Goal: Transaction & Acquisition: Purchase product/service

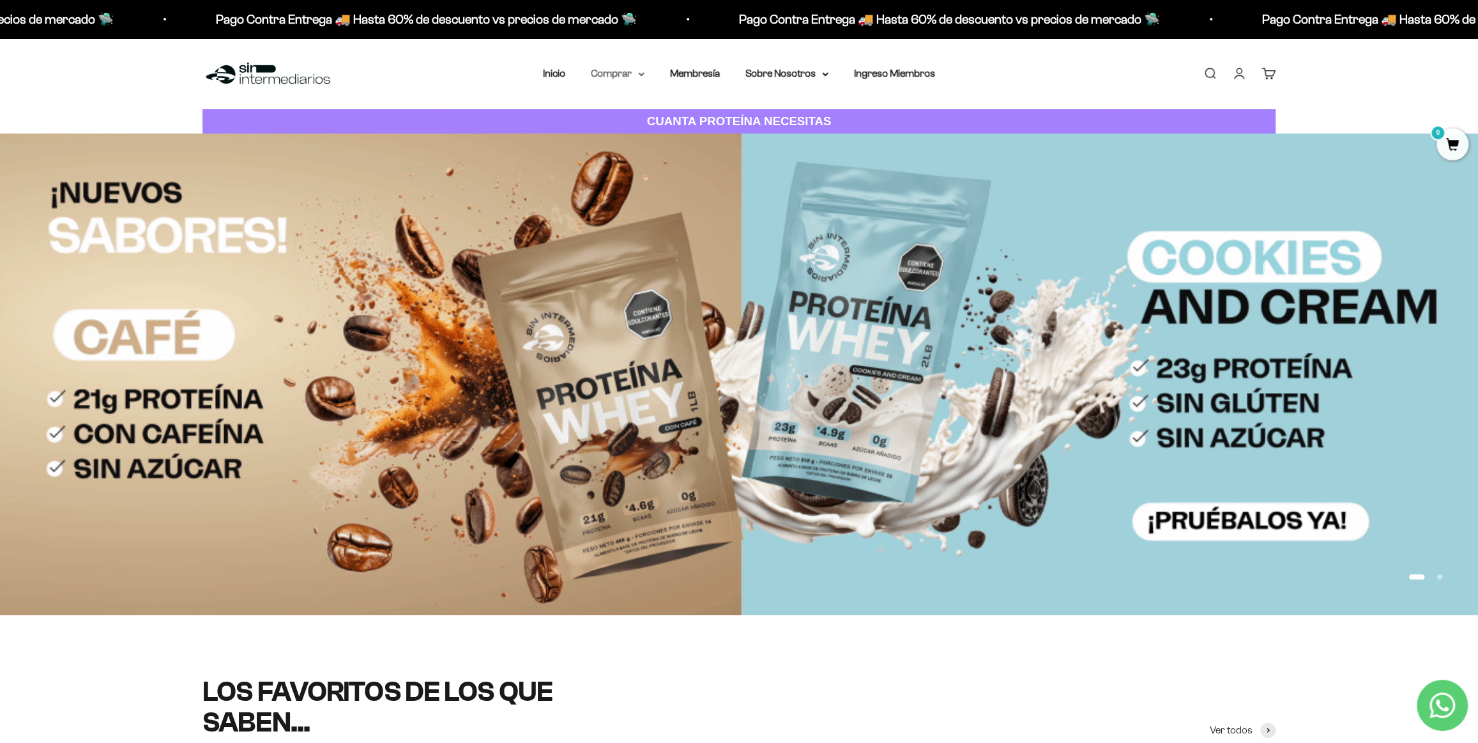
click at [641, 70] on summary "Comprar" at bounding box center [618, 73] width 54 height 17
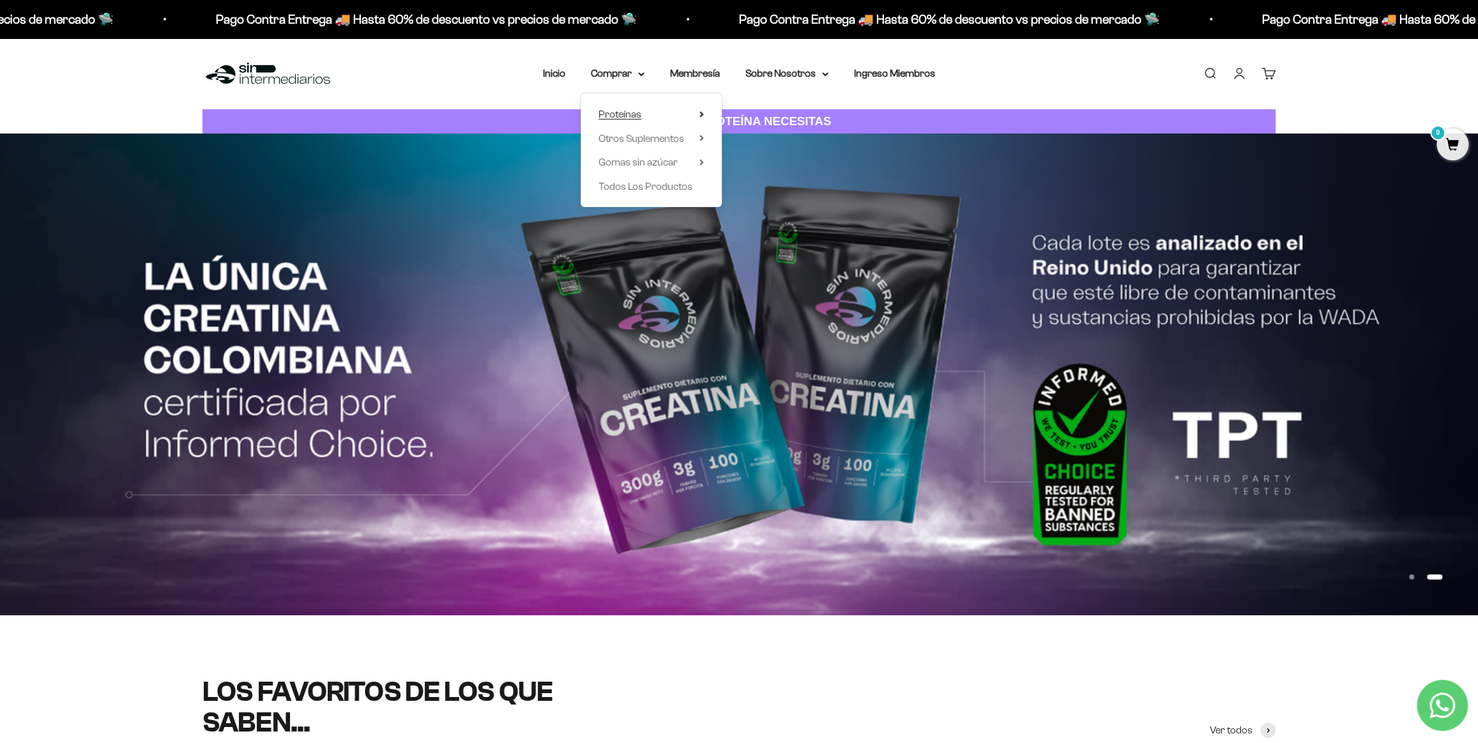
click at [650, 115] on summary "Proteínas" at bounding box center [651, 114] width 105 height 17
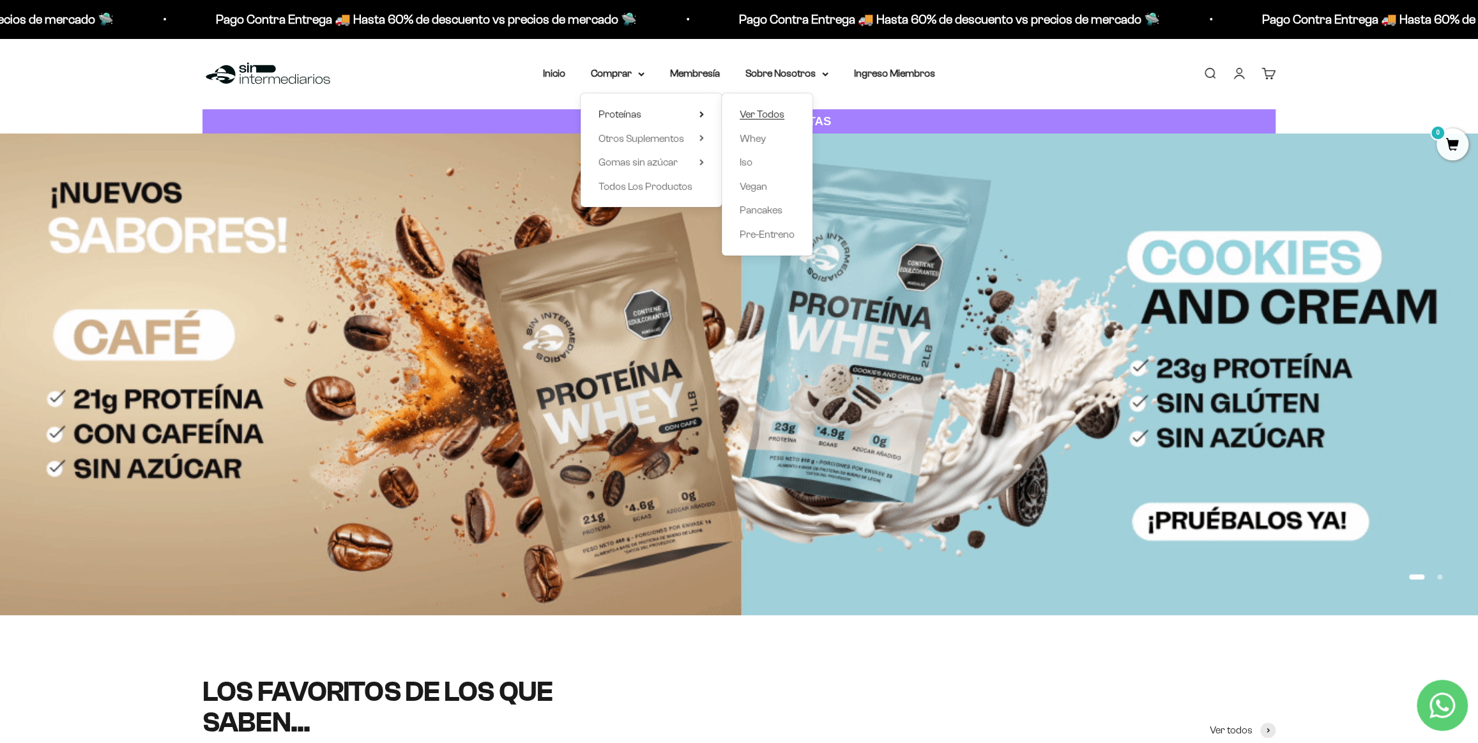
click at [767, 119] on span "Ver Todos" at bounding box center [762, 114] width 45 height 11
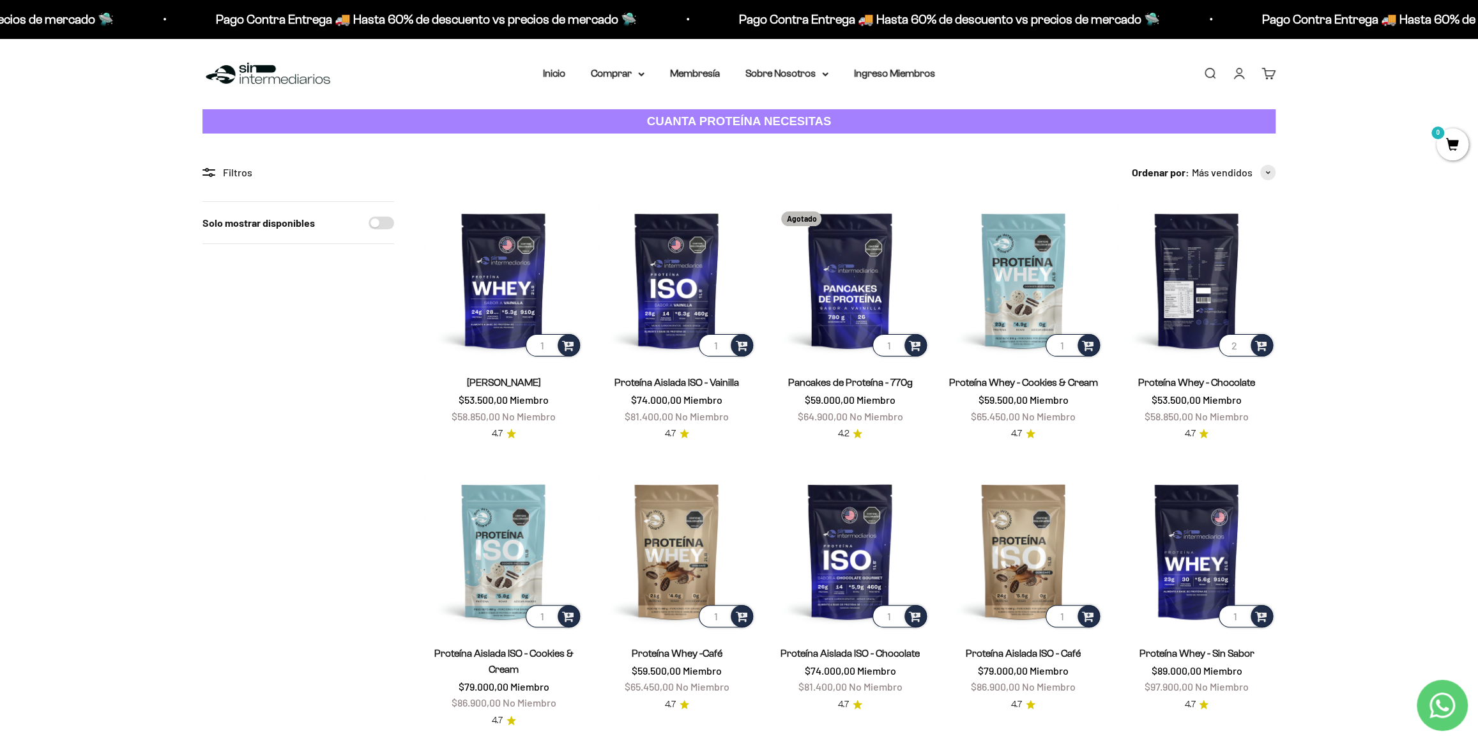
type input "2"
click at [1241, 341] on input "2" at bounding box center [1246, 345] width 54 height 22
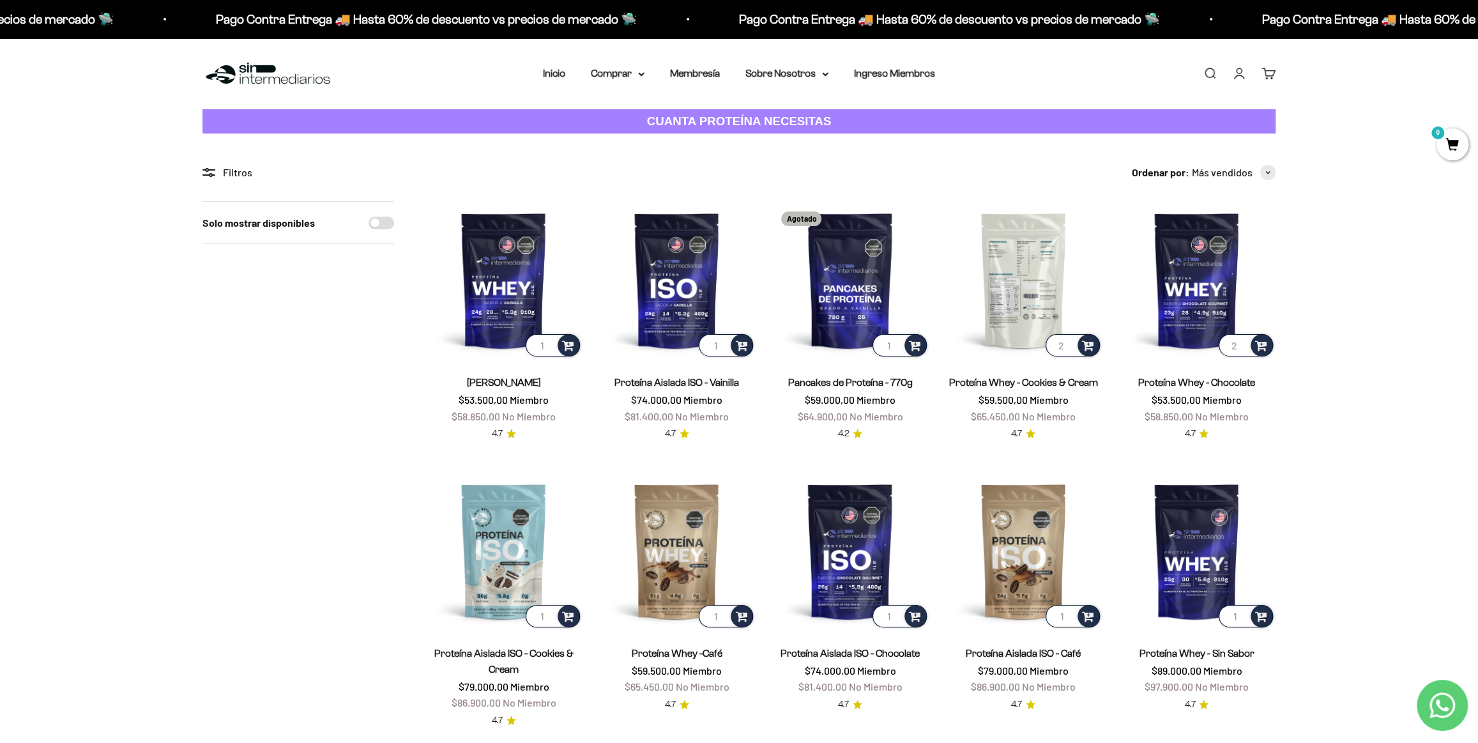
type input "2"
click at [1069, 341] on input "2" at bounding box center [1073, 345] width 54 height 22
click at [1093, 341] on span at bounding box center [1088, 344] width 12 height 15
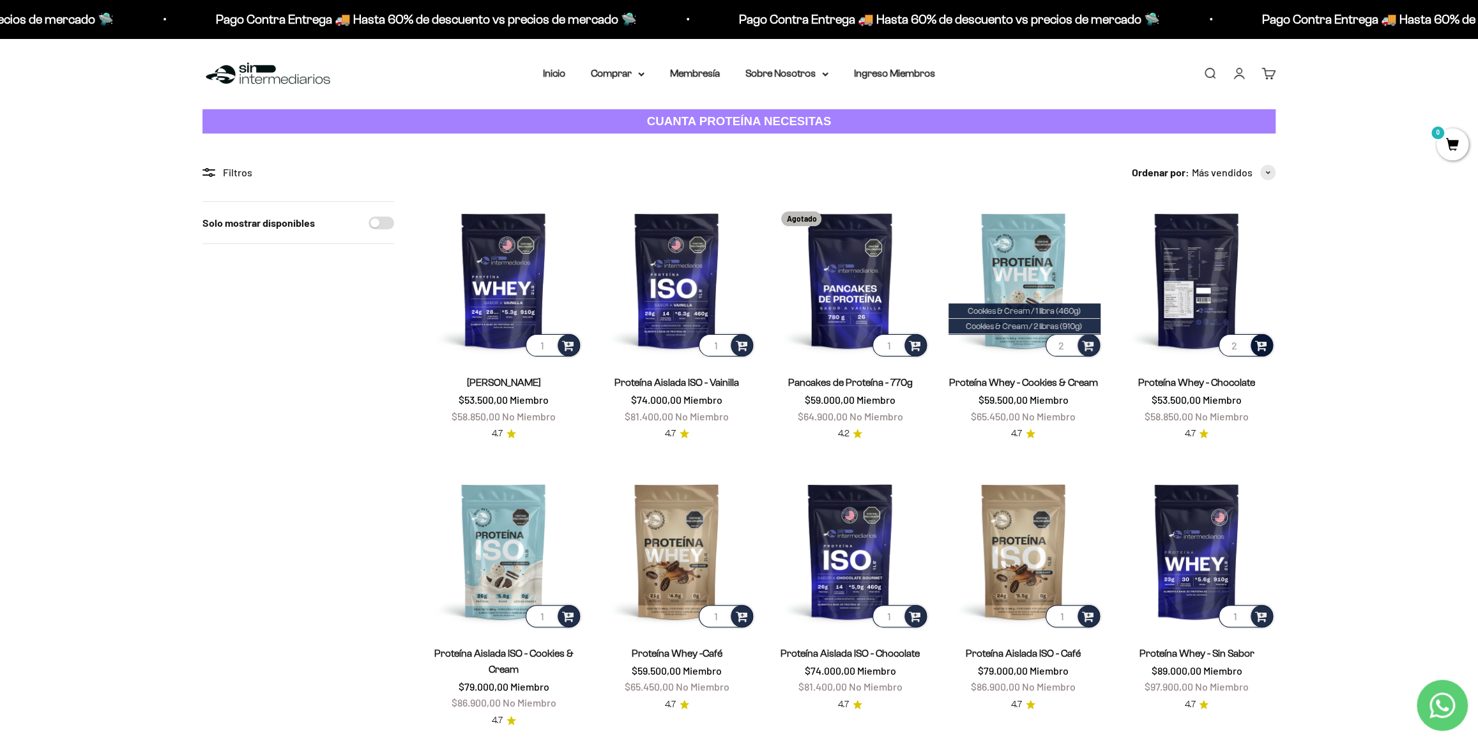
click at [1258, 349] on span at bounding box center [1261, 344] width 12 height 15
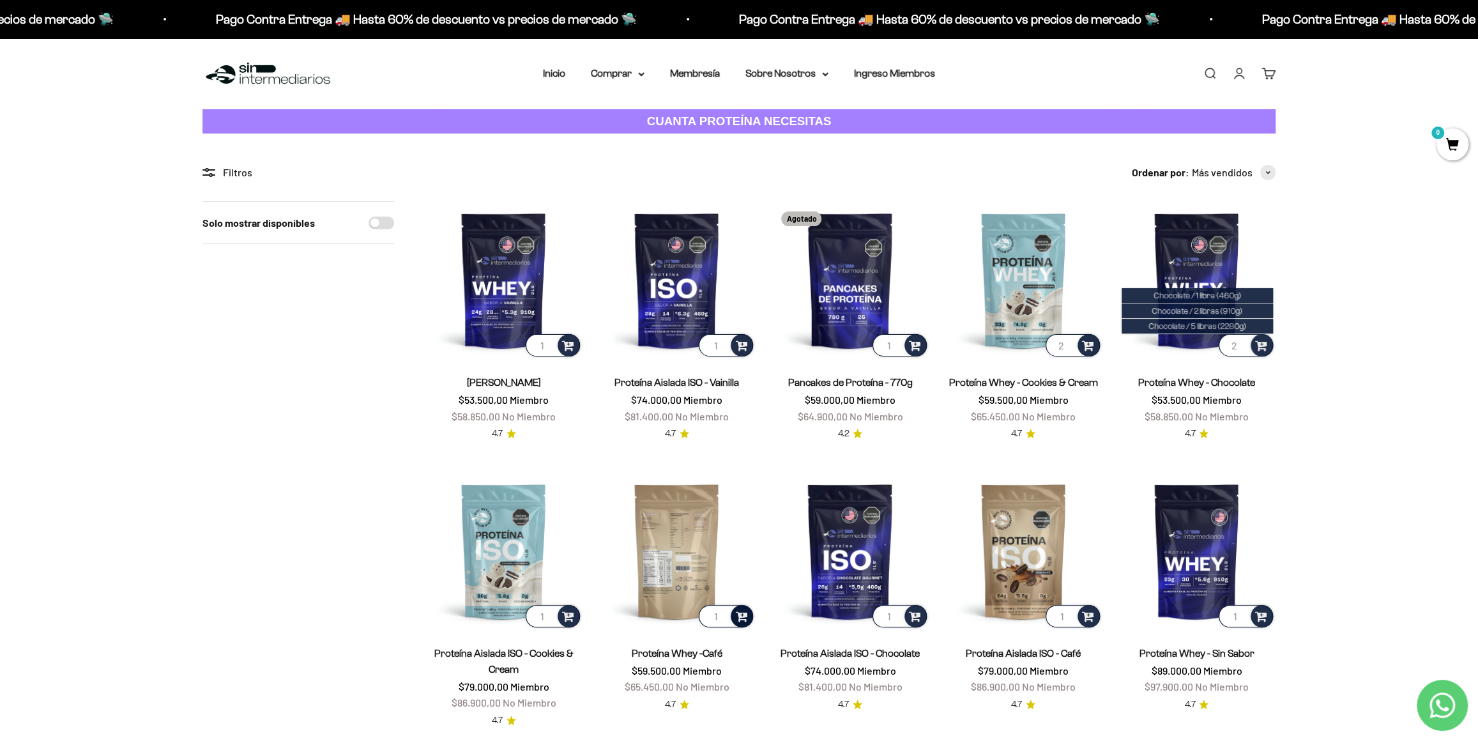
click at [742, 618] on span at bounding box center [741, 615] width 12 height 15
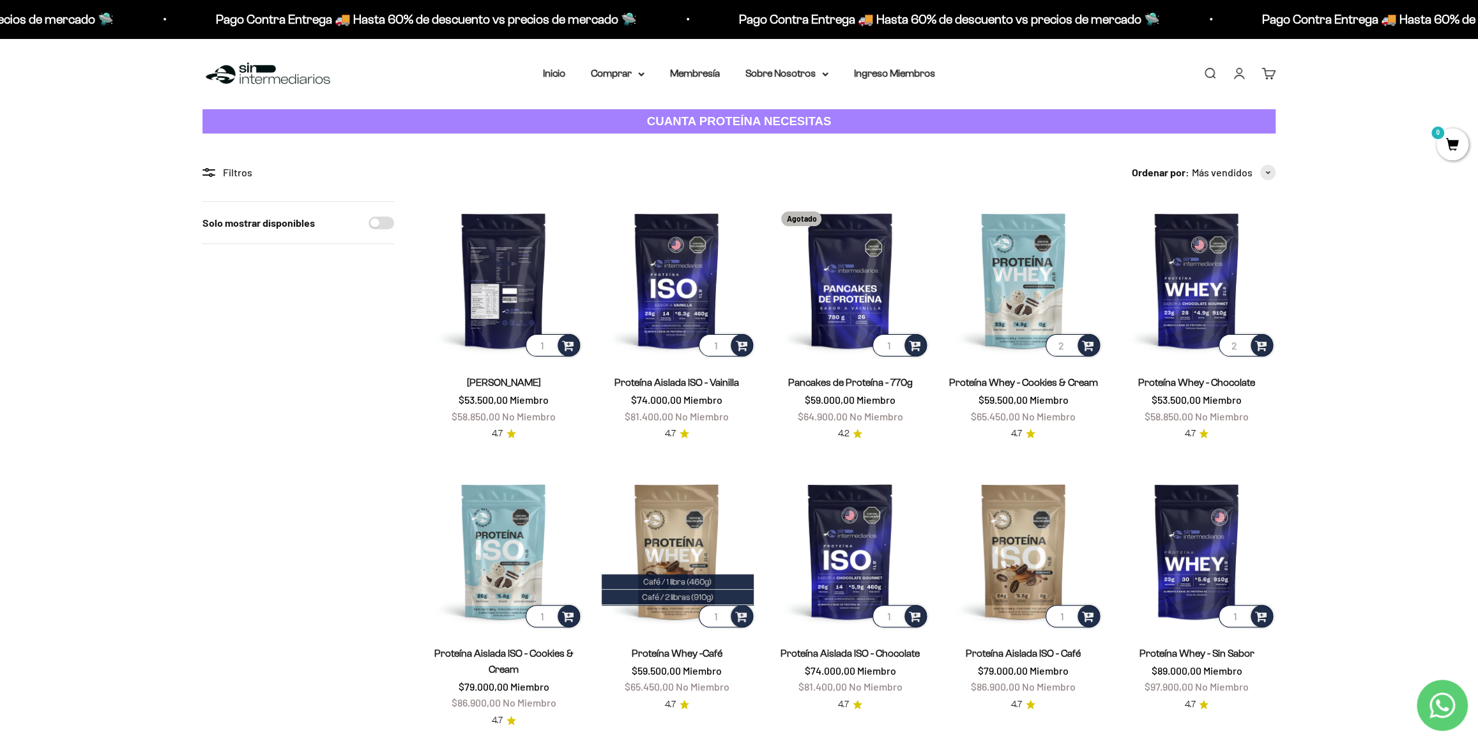
click at [504, 291] on img at bounding box center [504, 280] width 158 height 158
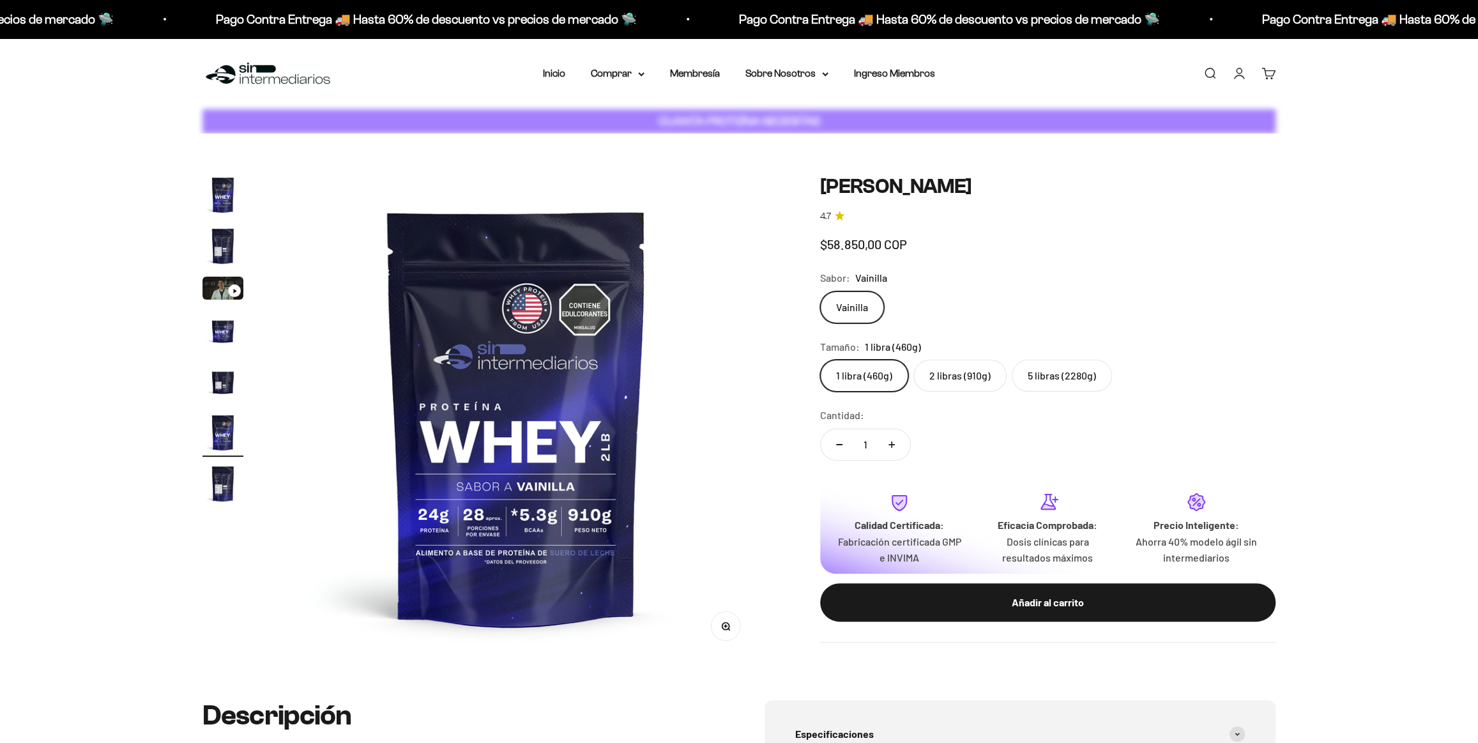
scroll to position [0, 2502]
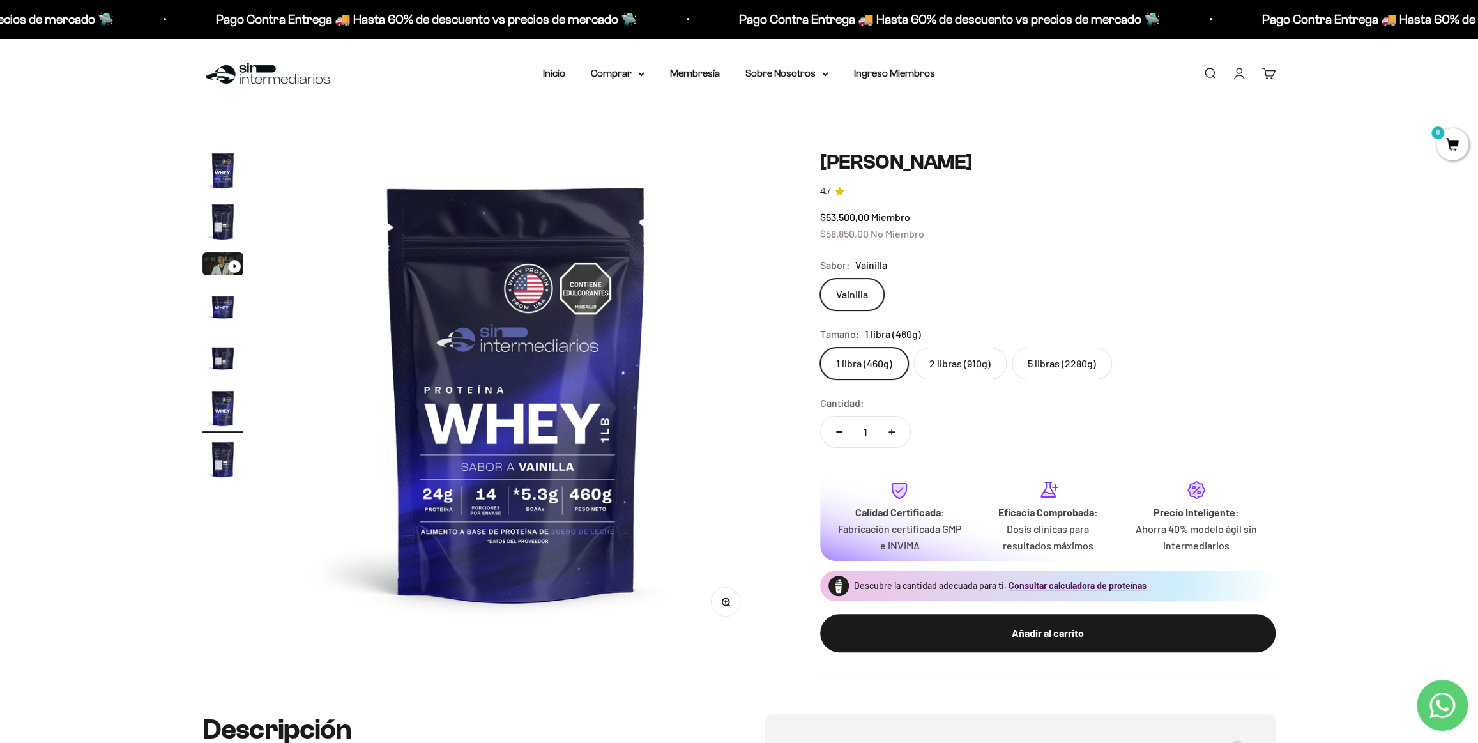
click at [1054, 366] on label "5 libras (2280g)" at bounding box center [1062, 364] width 100 height 32
click at [820, 348] on input "5 libras (2280g)" at bounding box center [820, 347] width 1 height 1
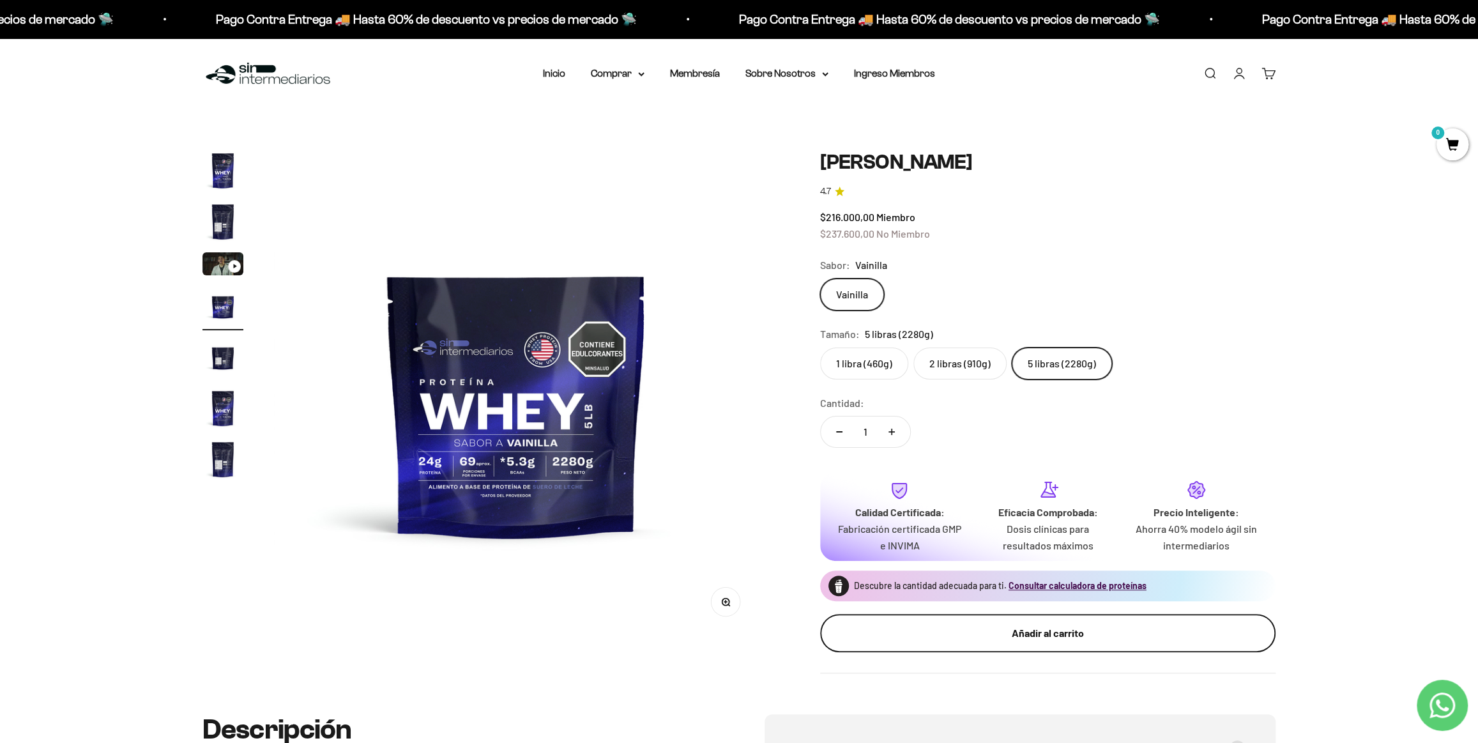
click at [1040, 638] on div "Añadir al carrito" at bounding box center [1048, 633] width 404 height 17
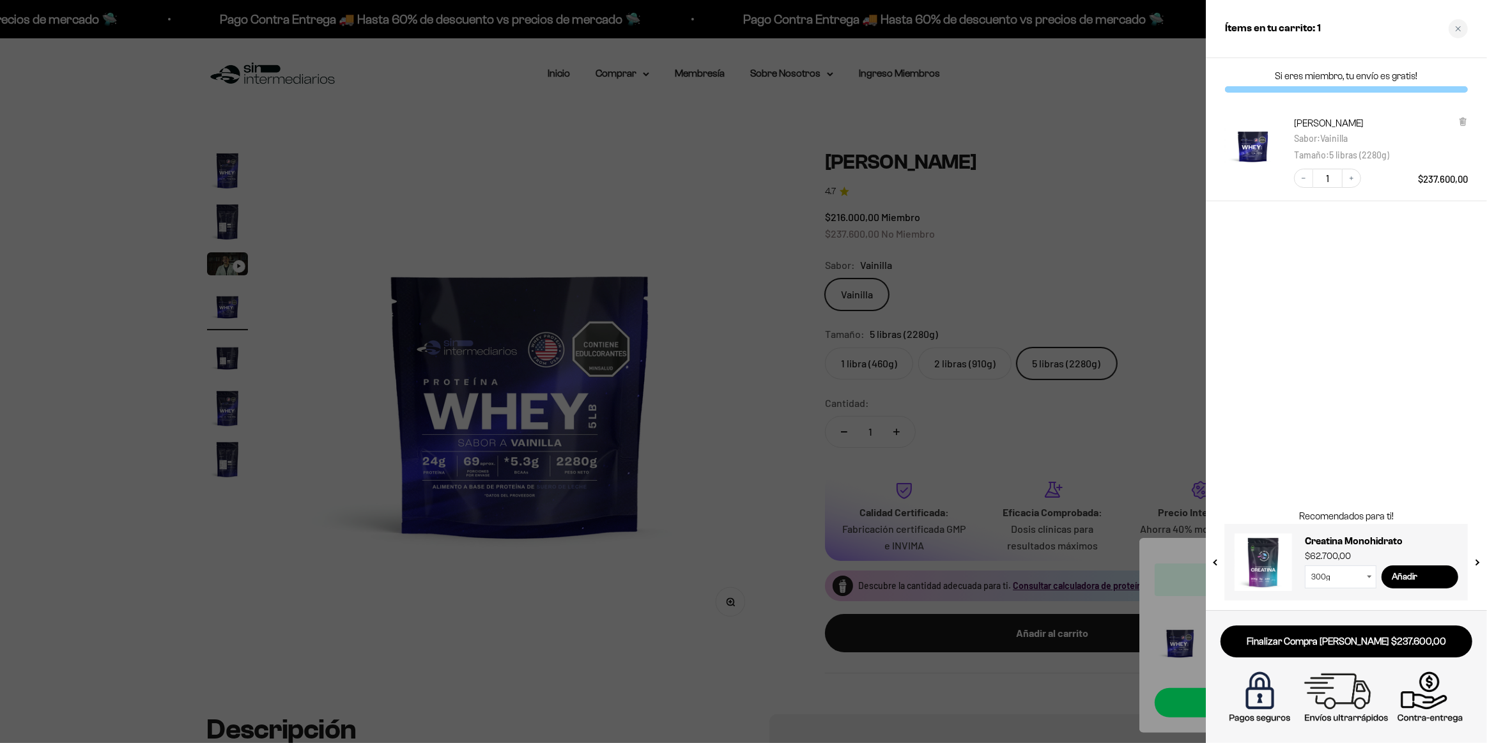
click at [1156, 292] on div at bounding box center [743, 371] width 1487 height 743
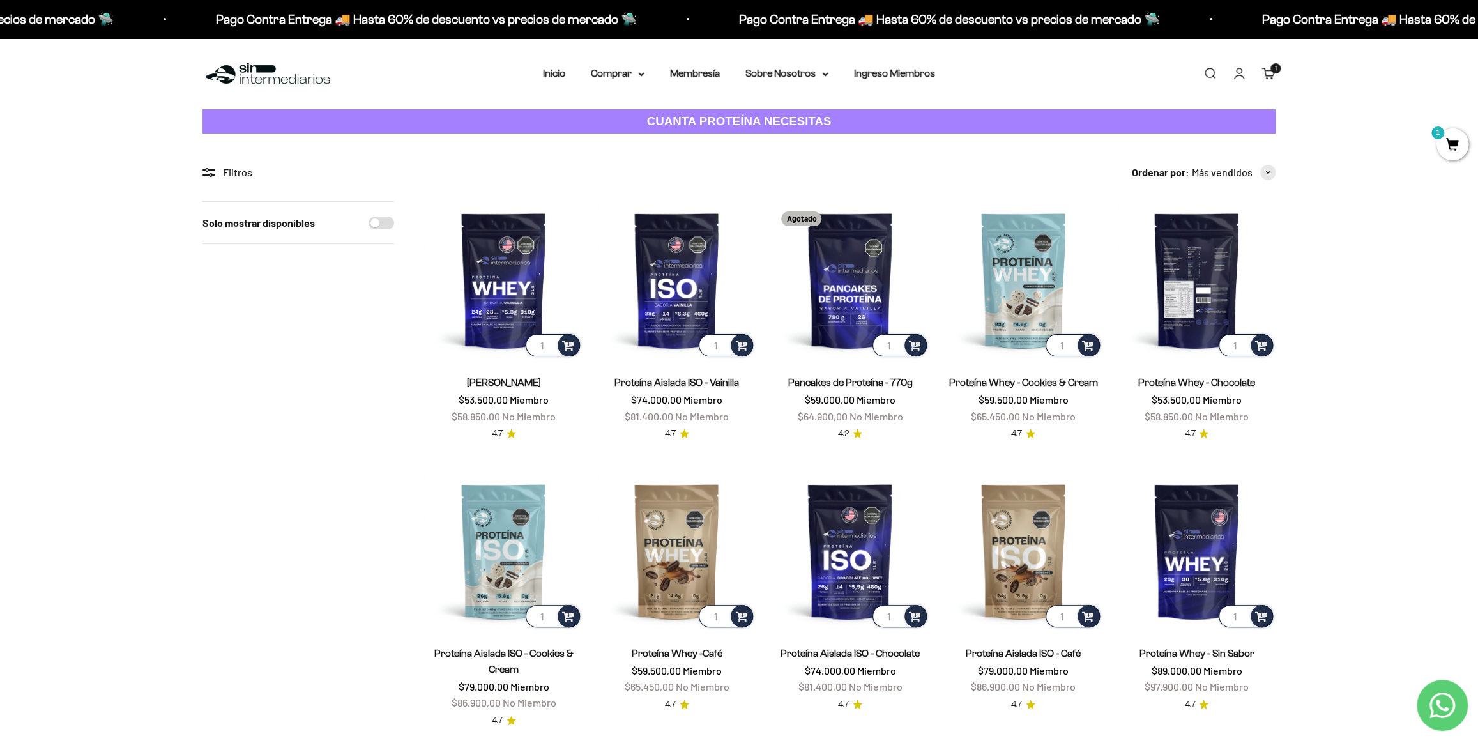
click at [1206, 273] on img at bounding box center [1197, 280] width 158 height 158
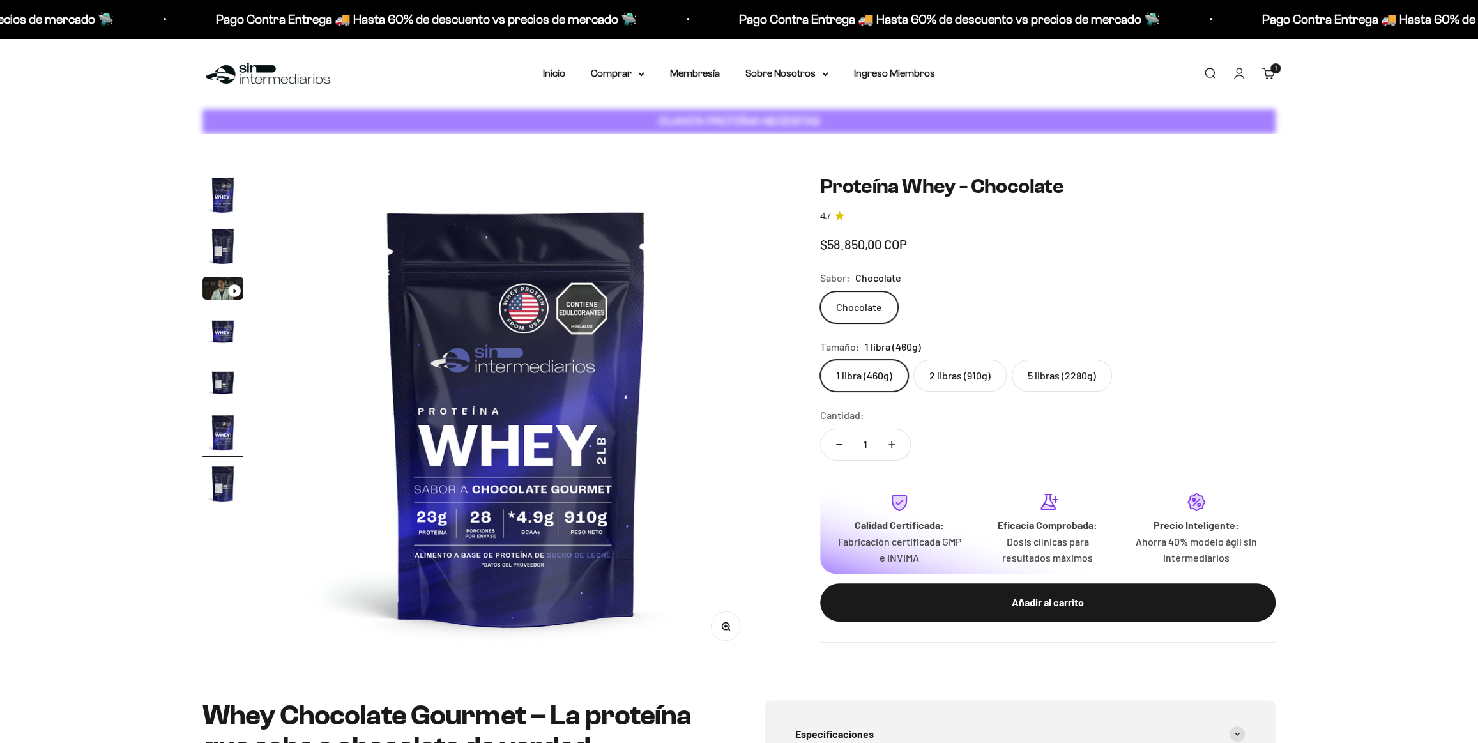
scroll to position [0, 2502]
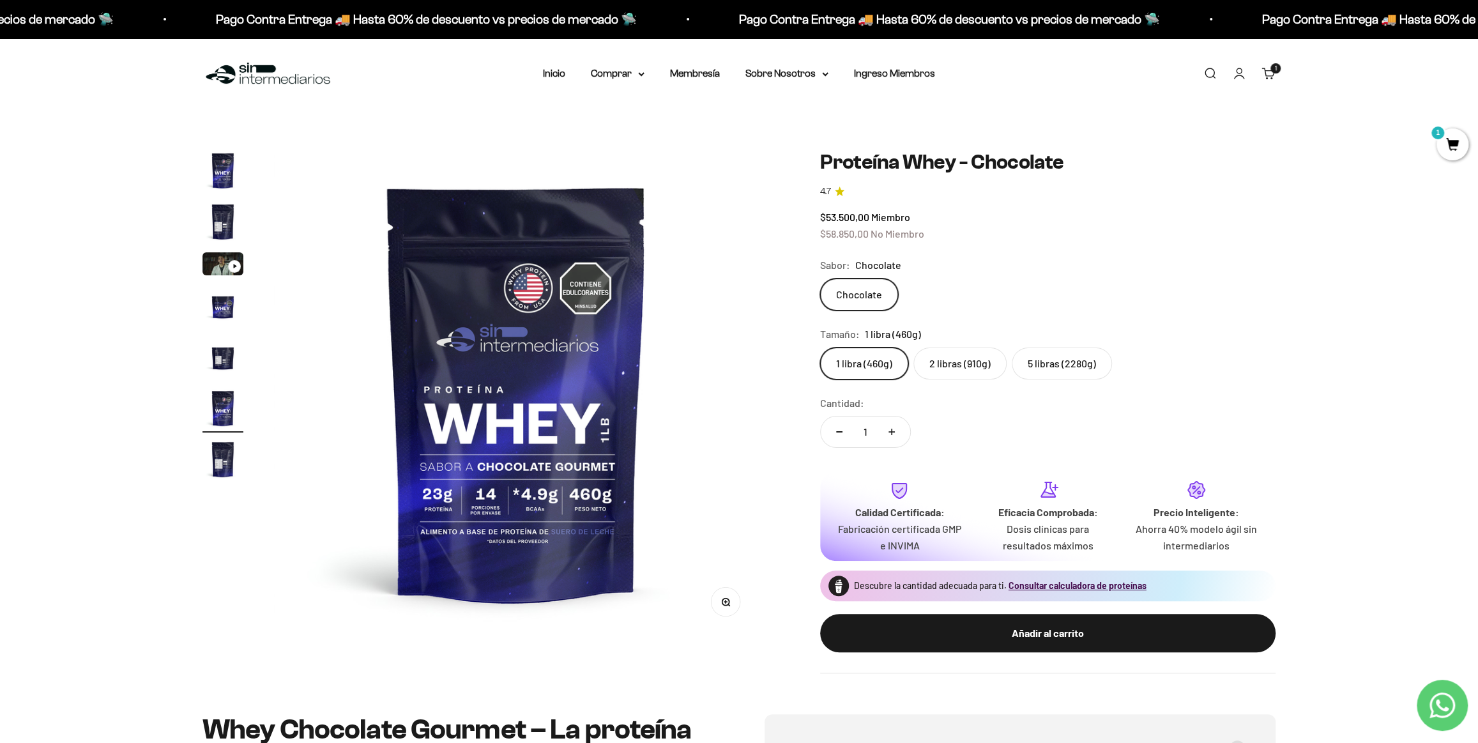
click at [985, 364] on label "2 libras (910g)" at bounding box center [960, 364] width 93 height 32
click at [820, 348] on input "2 libras (910g)" at bounding box center [820, 347] width 1 height 1
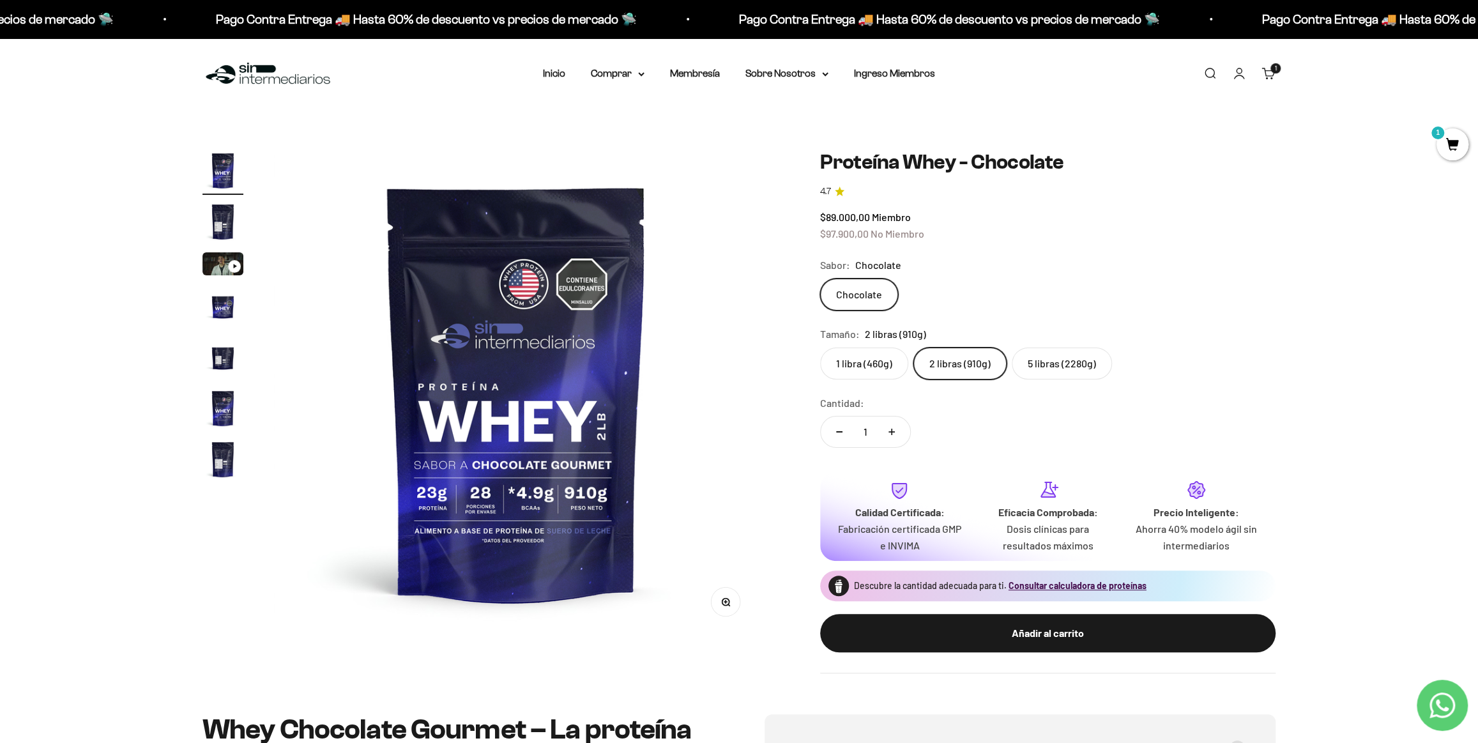
click at [893, 434] on icon "Aumentar cantidad" at bounding box center [892, 432] width 6 height 6
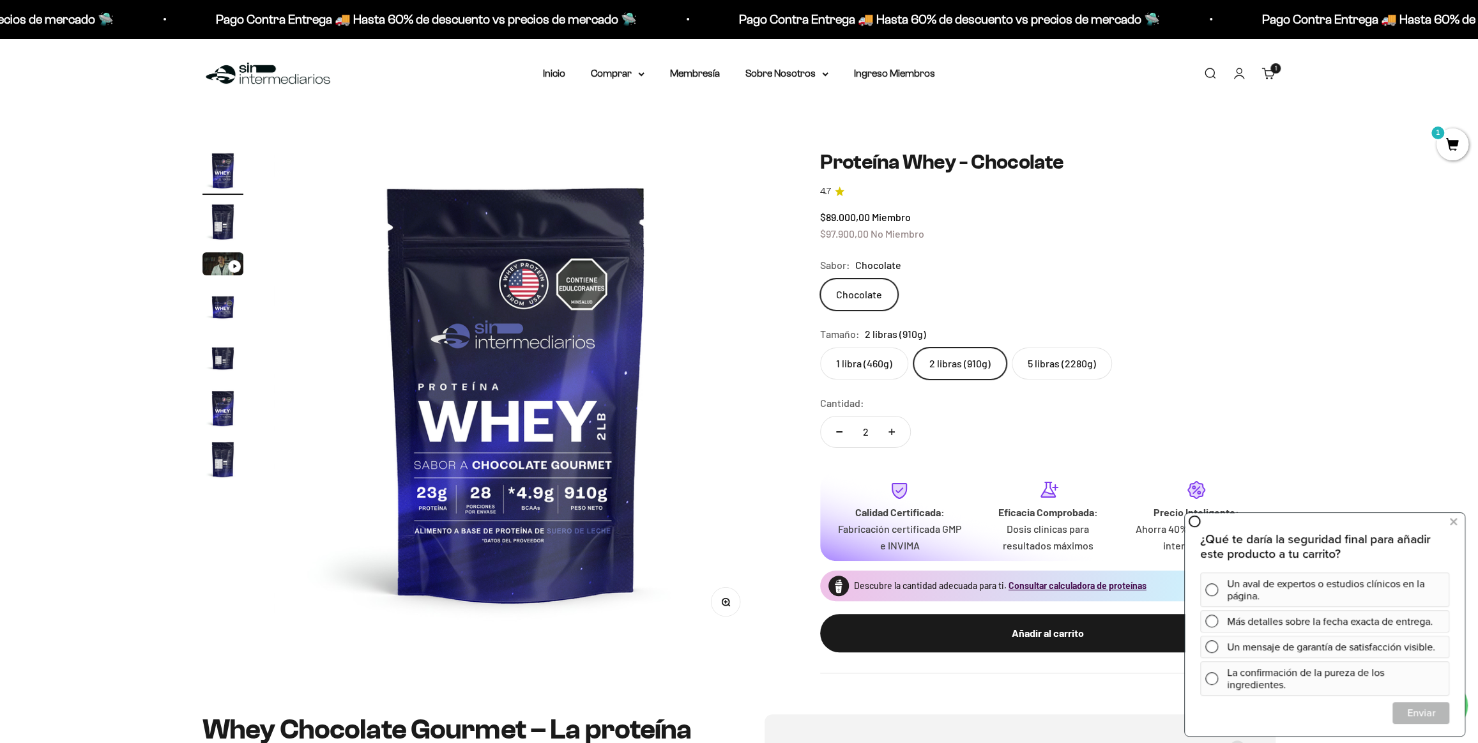
click at [1124, 279] on div "Chocolate" at bounding box center [1048, 295] width 456 height 32
click at [1453, 523] on icon at bounding box center [1453, 522] width 7 height 17
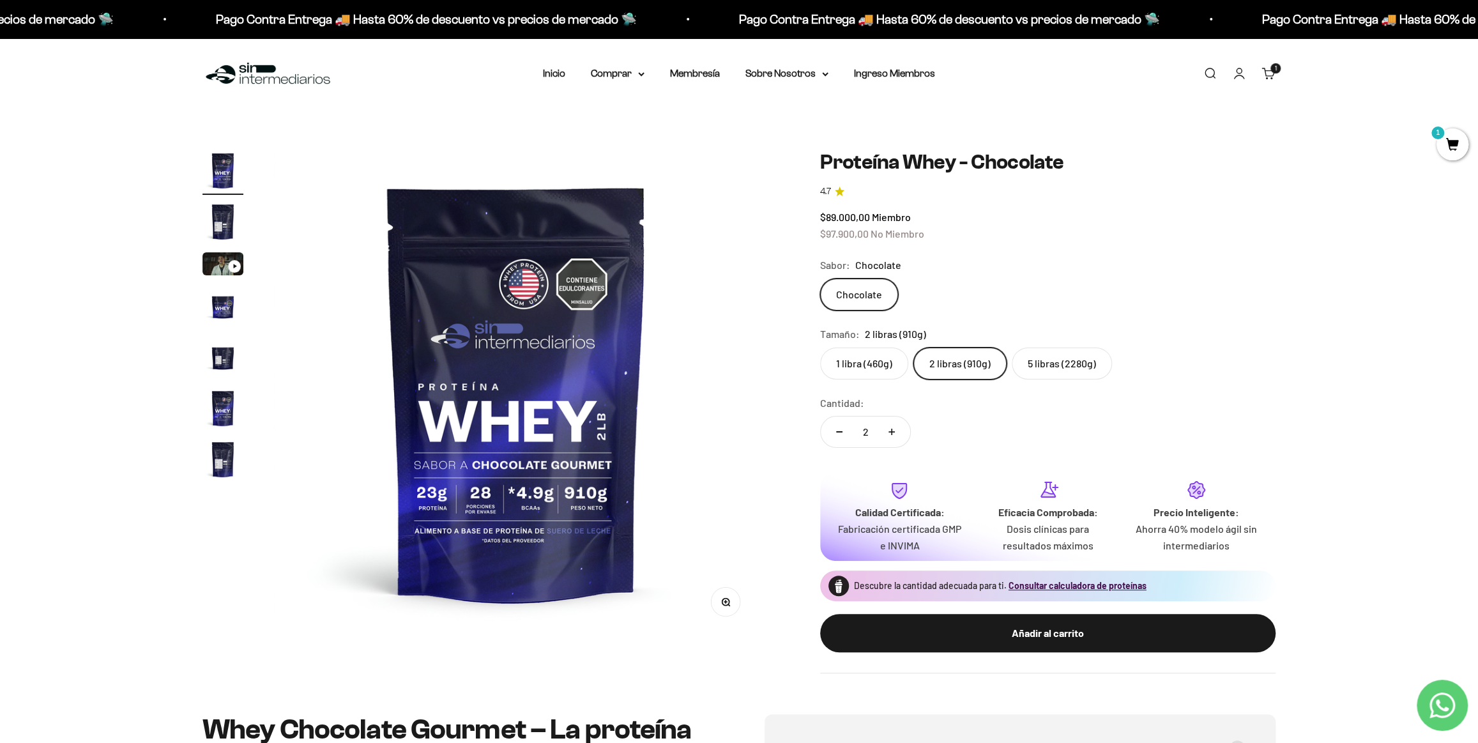
click at [833, 431] on button "Reducir cantidad" at bounding box center [839, 432] width 37 height 31
type input "1"
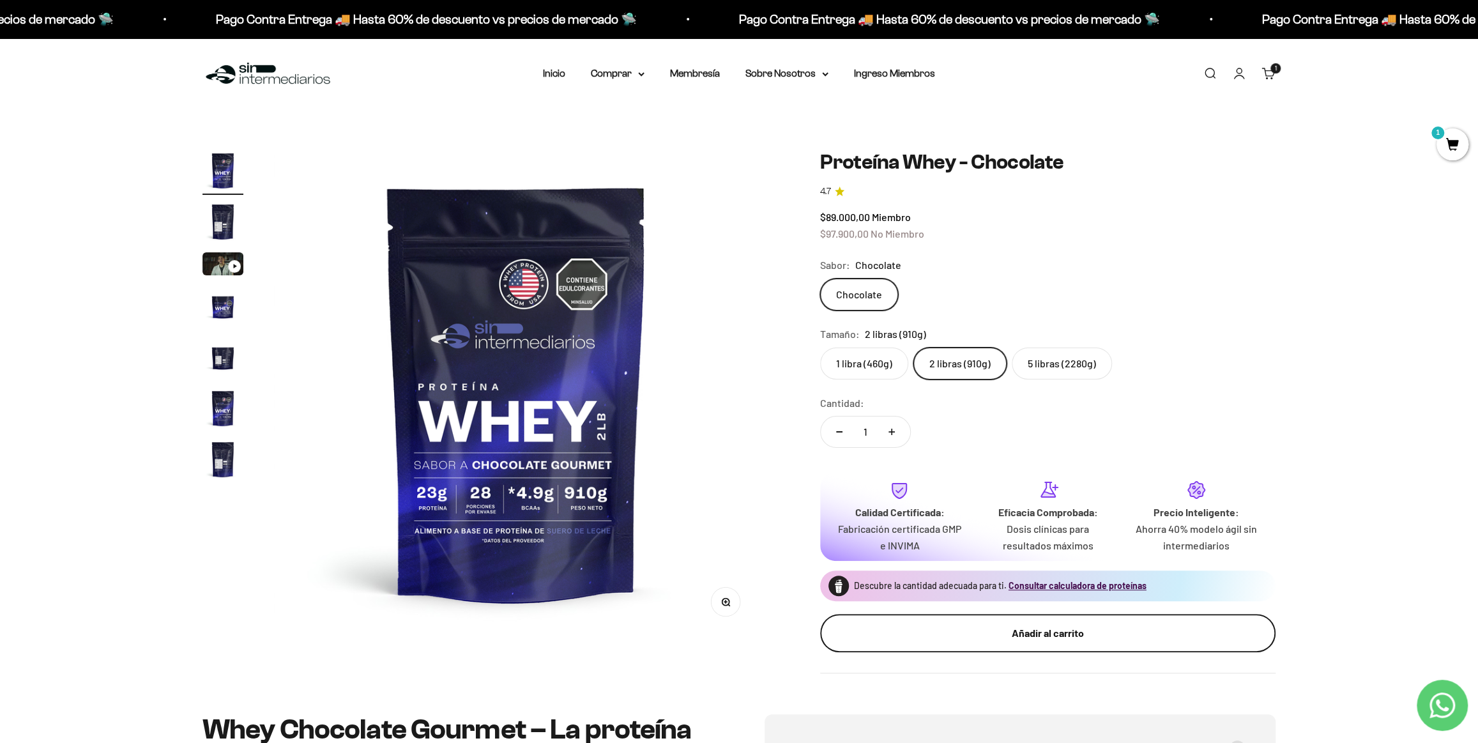
click at [1042, 635] on div "Añadir al carrito" at bounding box center [1048, 633] width 404 height 17
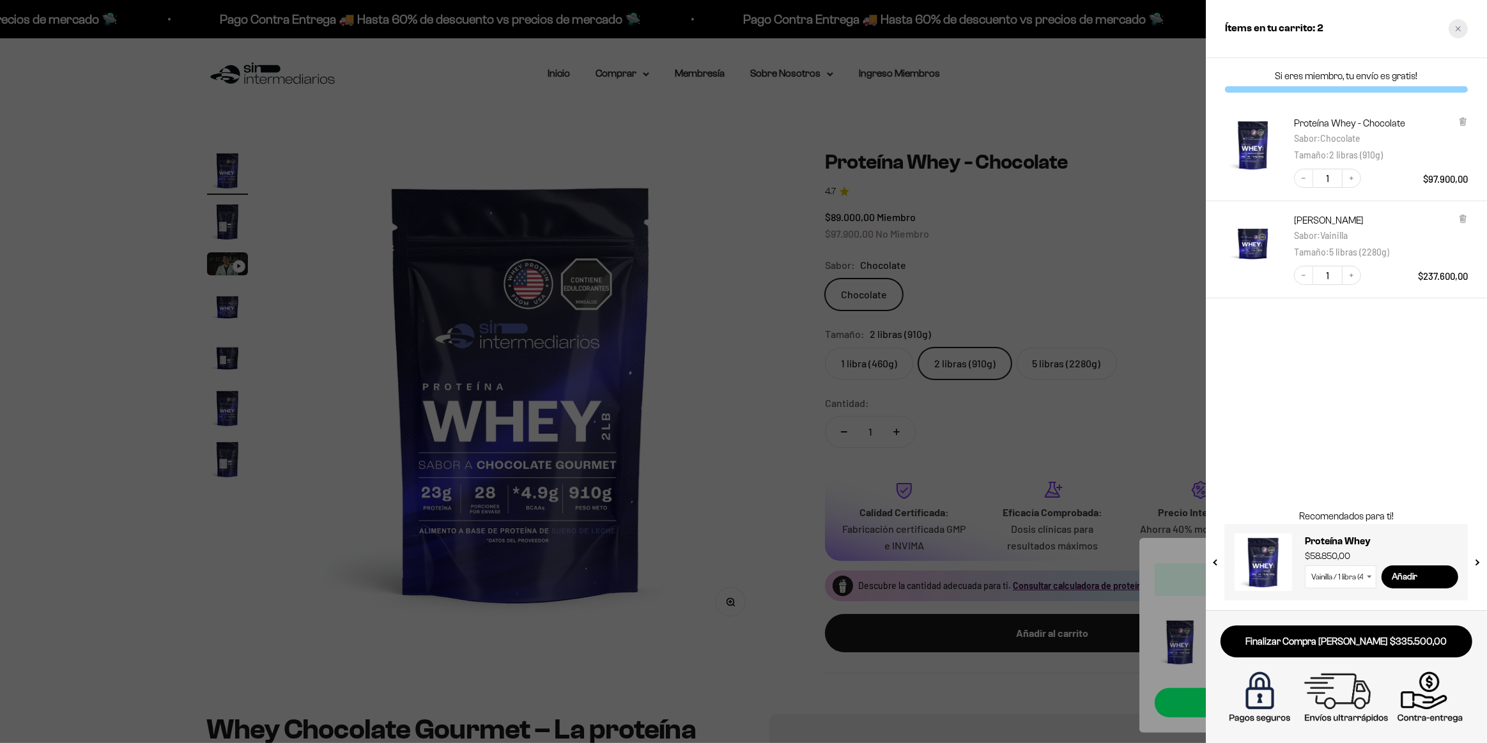
click at [1466, 31] on div "Close cart" at bounding box center [1457, 28] width 19 height 19
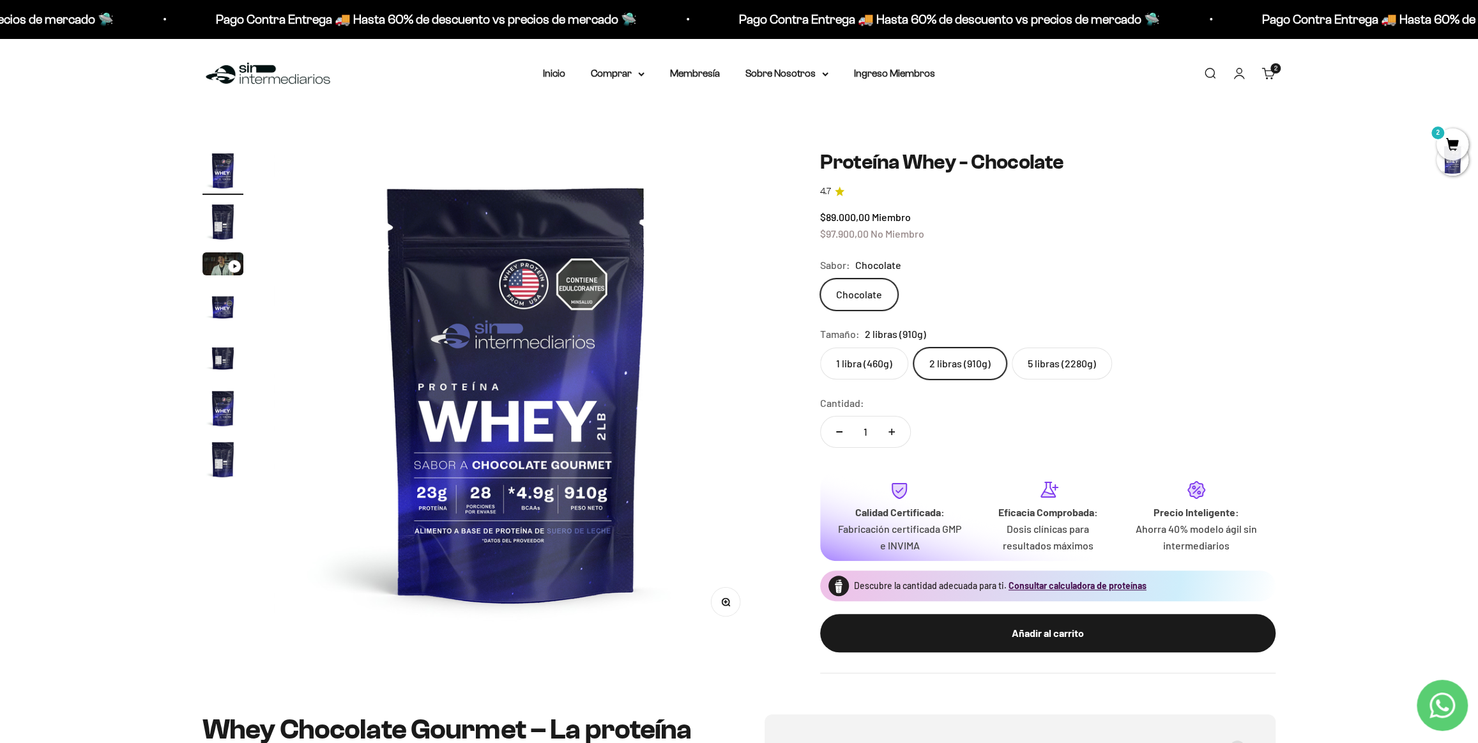
click at [1271, 66] on cart-count "2" at bounding box center [1276, 68] width 10 height 10
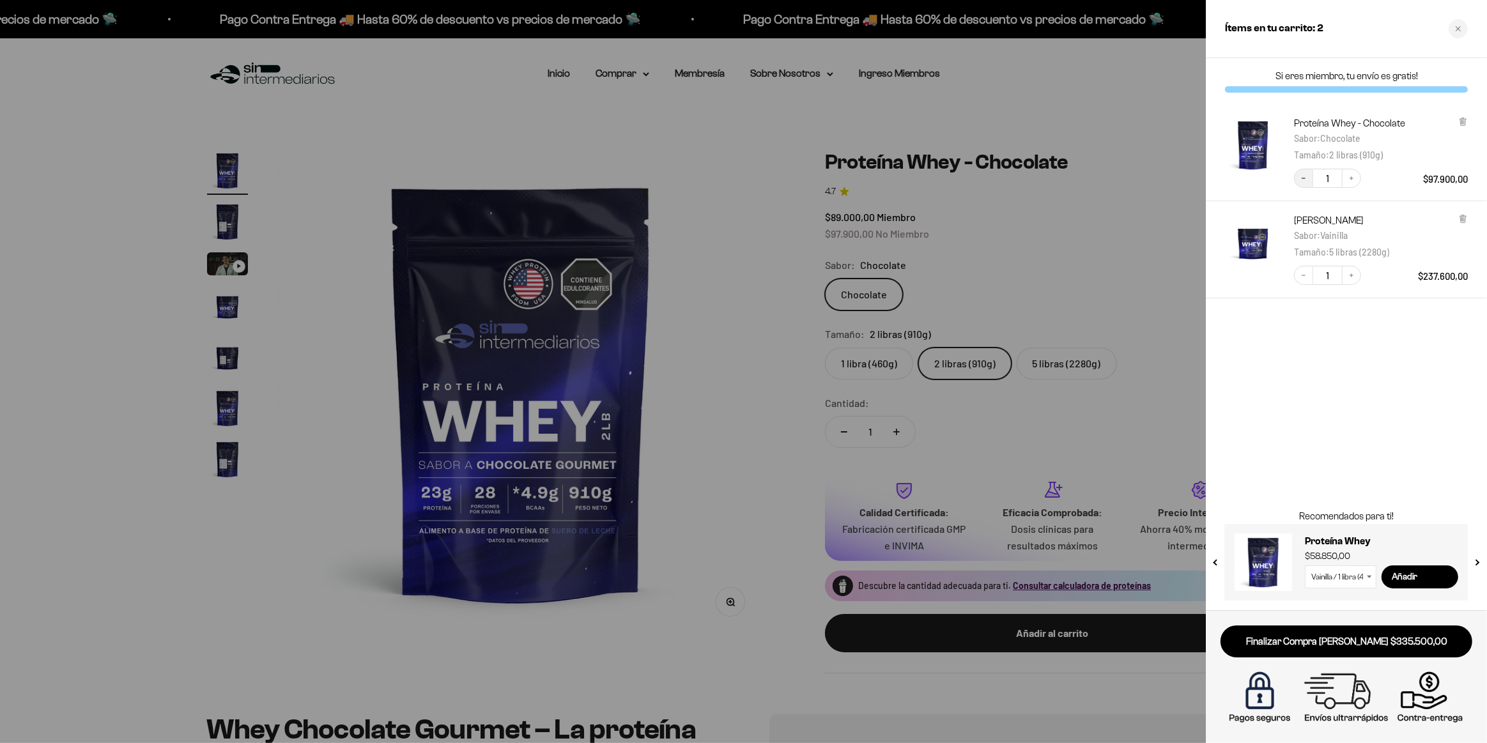
click at [1305, 182] on button "Decrease quantity" at bounding box center [1303, 178] width 19 height 19
click at [1168, 206] on div at bounding box center [743, 371] width 1487 height 743
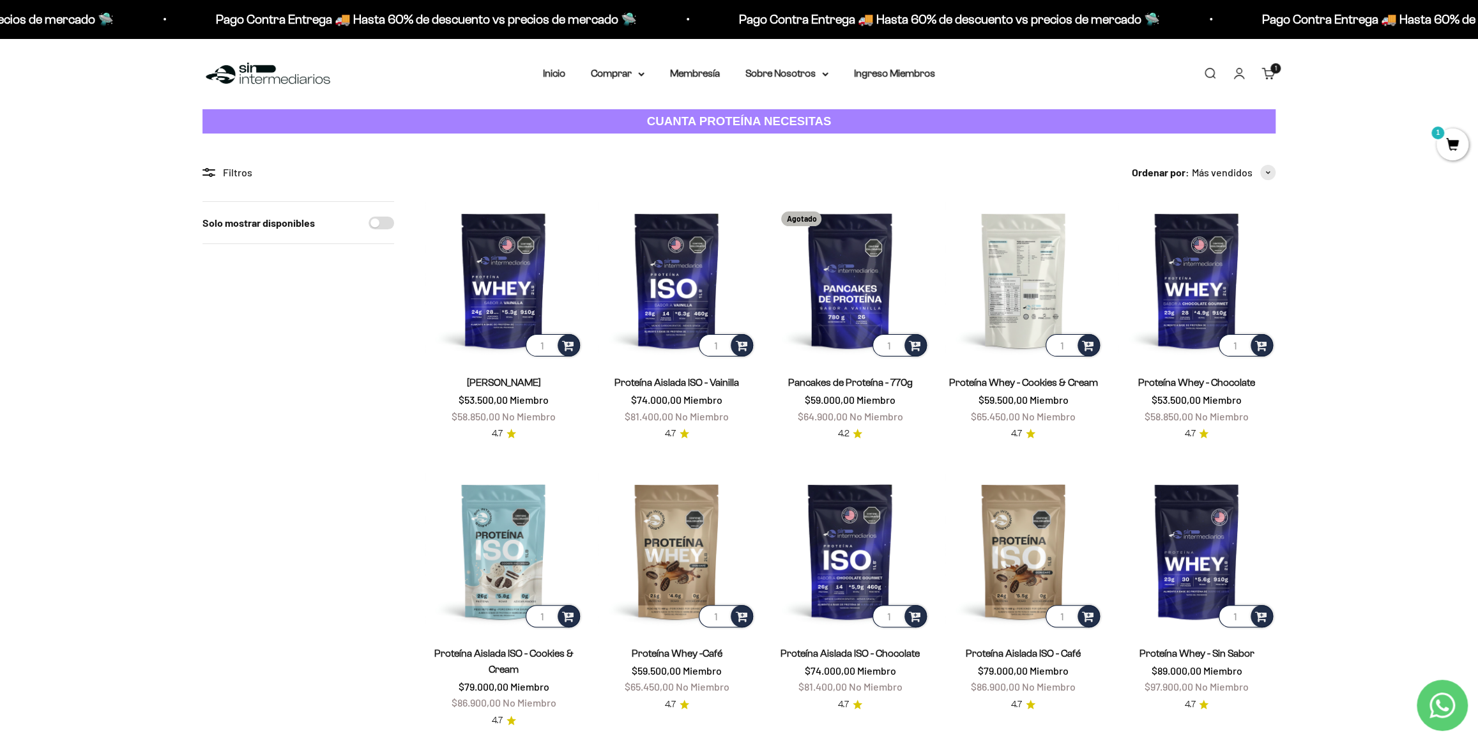
click at [1027, 284] on img at bounding box center [1024, 280] width 158 height 158
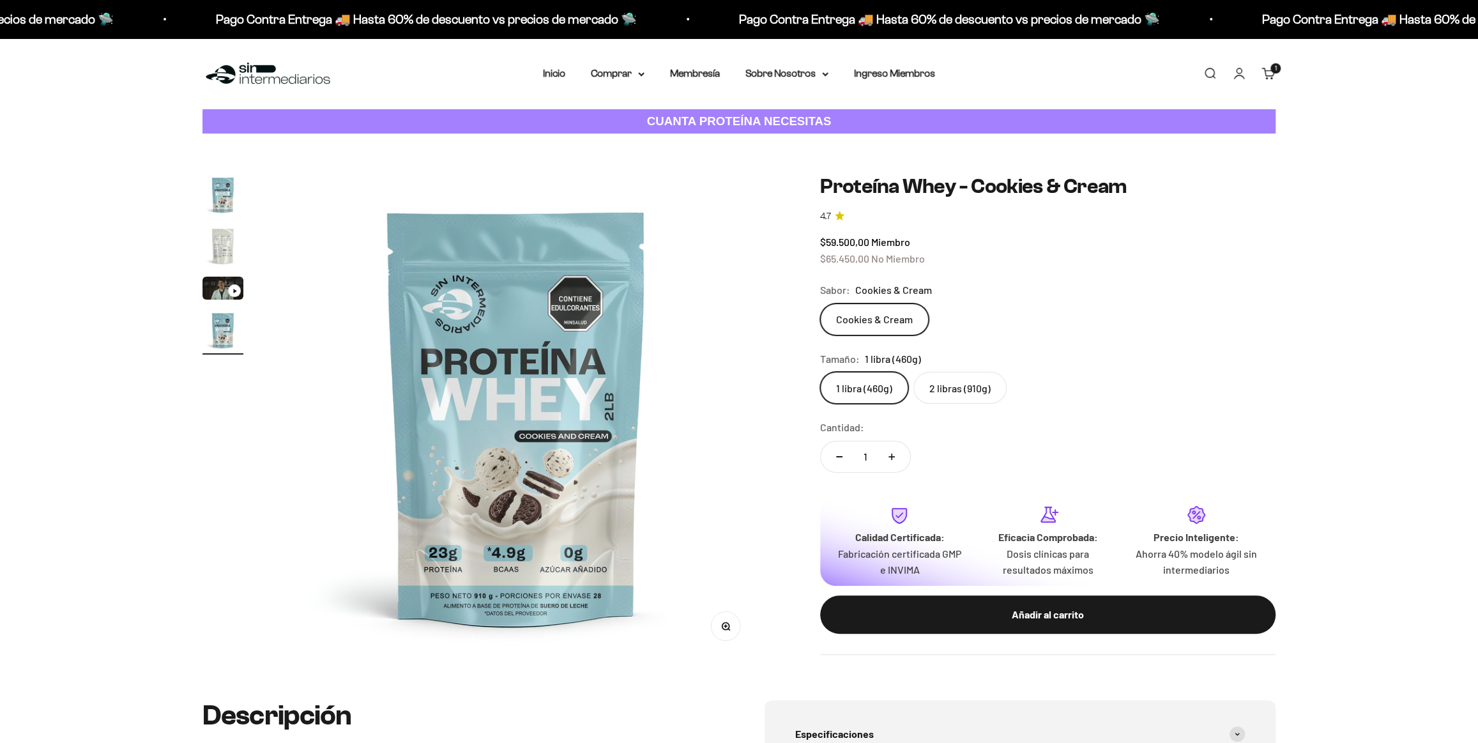
scroll to position [0, 1501]
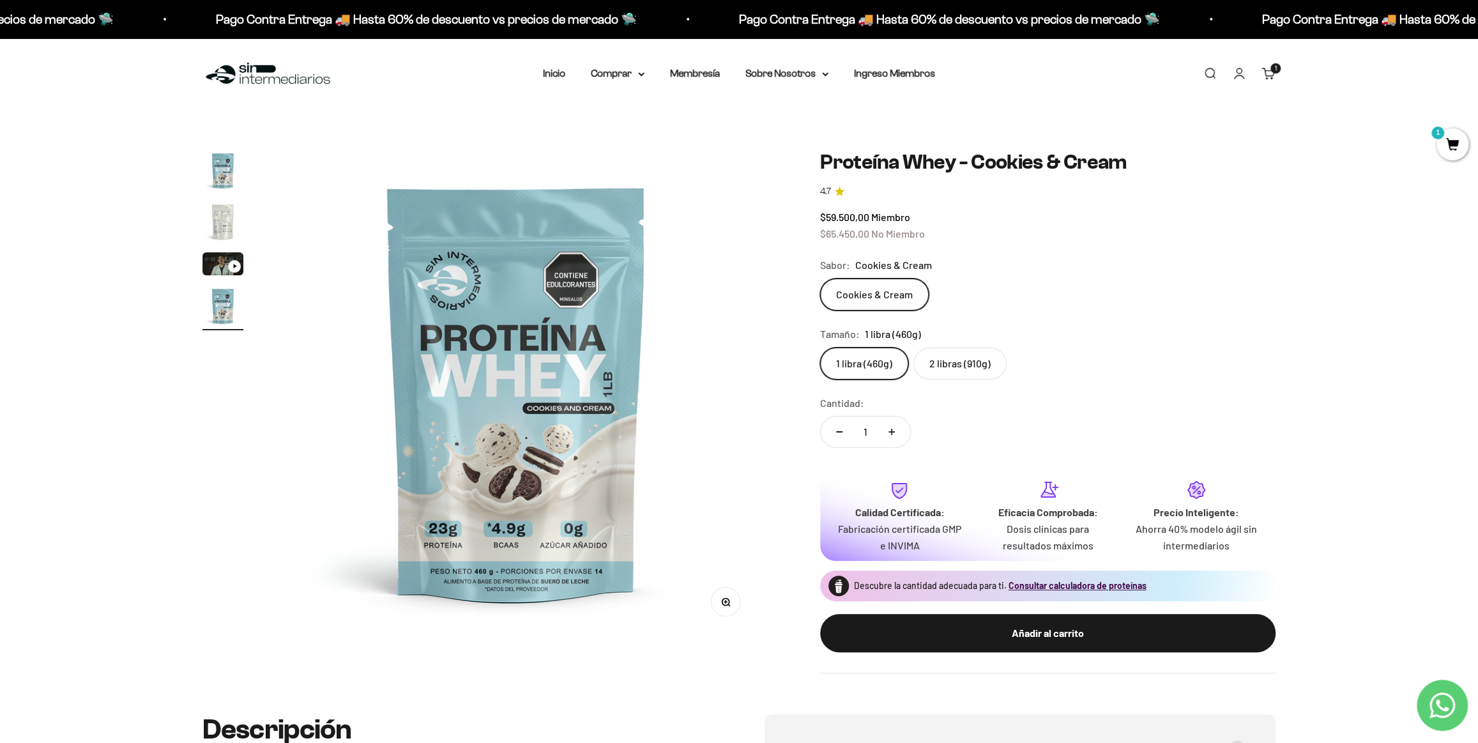
click at [955, 358] on label "2 libras (910g)" at bounding box center [960, 364] width 93 height 32
click at [820, 348] on input "2 libras (910g)" at bounding box center [820, 347] width 1 height 1
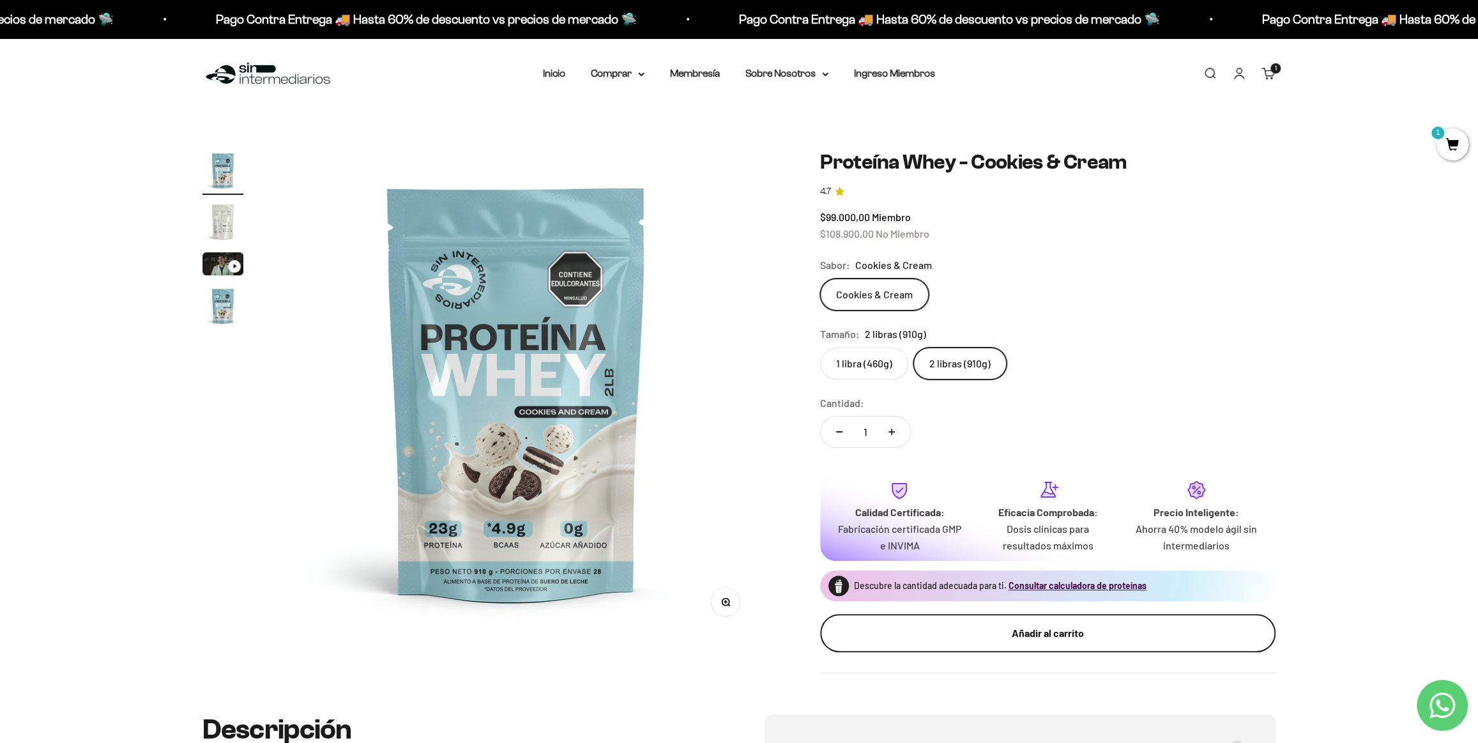
click at [1059, 629] on div "Añadir al carrito" at bounding box center [1048, 633] width 404 height 17
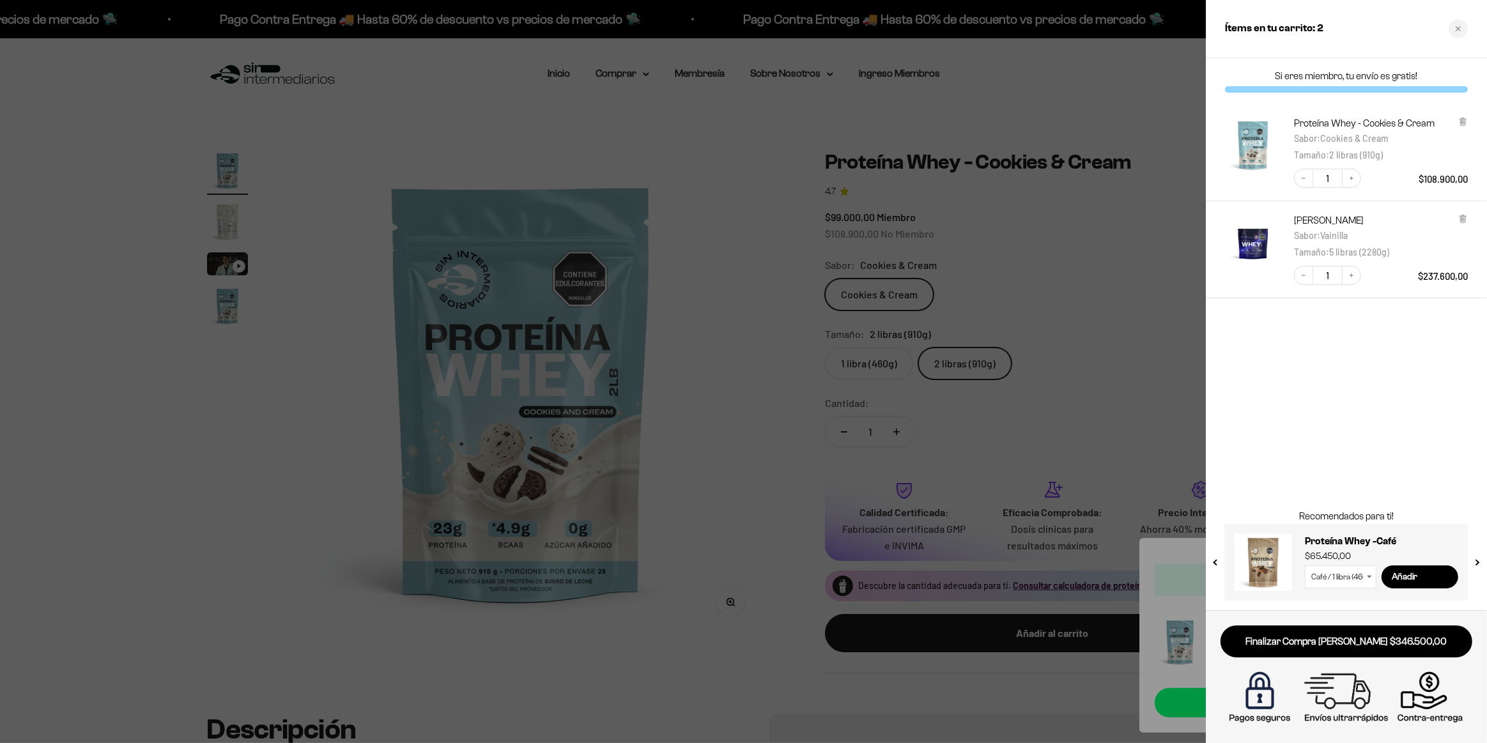
click at [1161, 247] on div at bounding box center [743, 371] width 1487 height 743
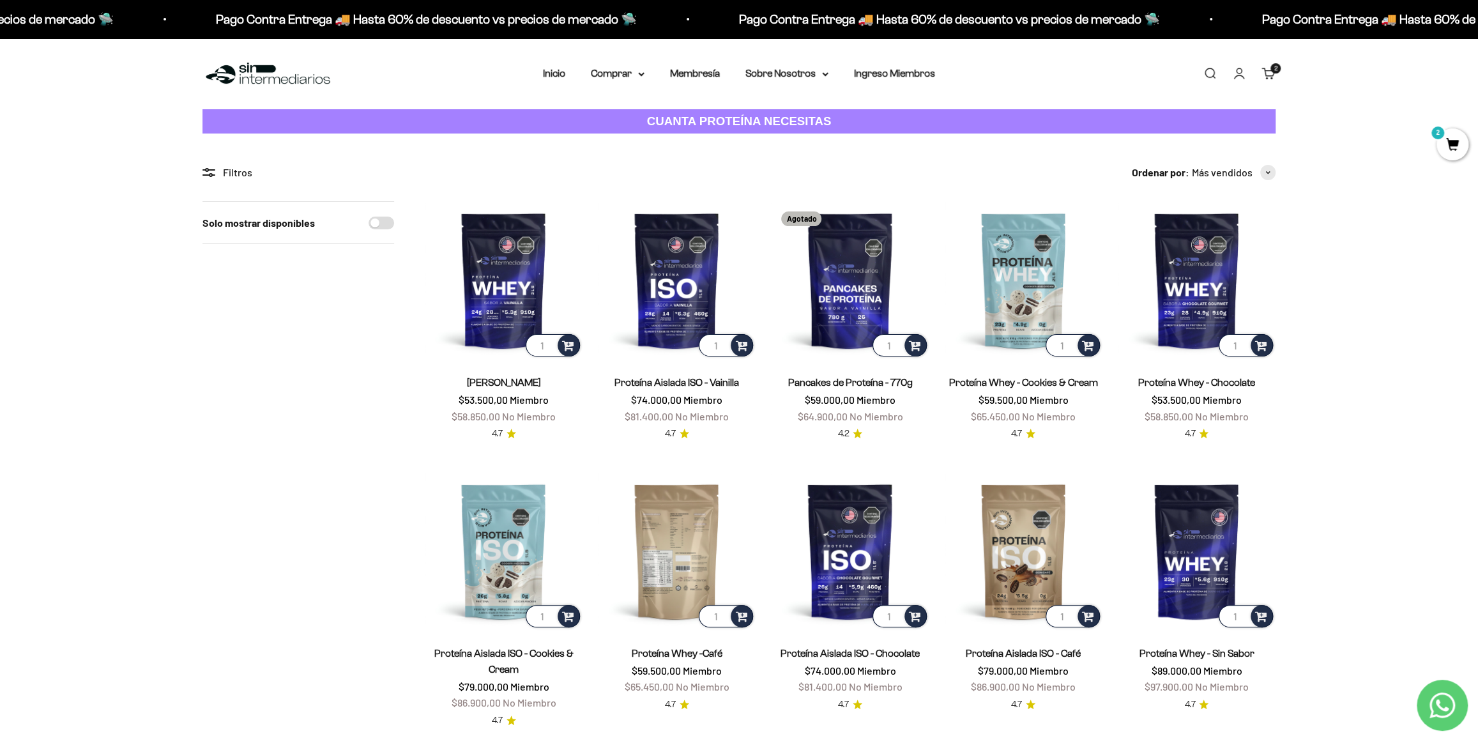
click at [673, 553] on img at bounding box center [677, 551] width 158 height 158
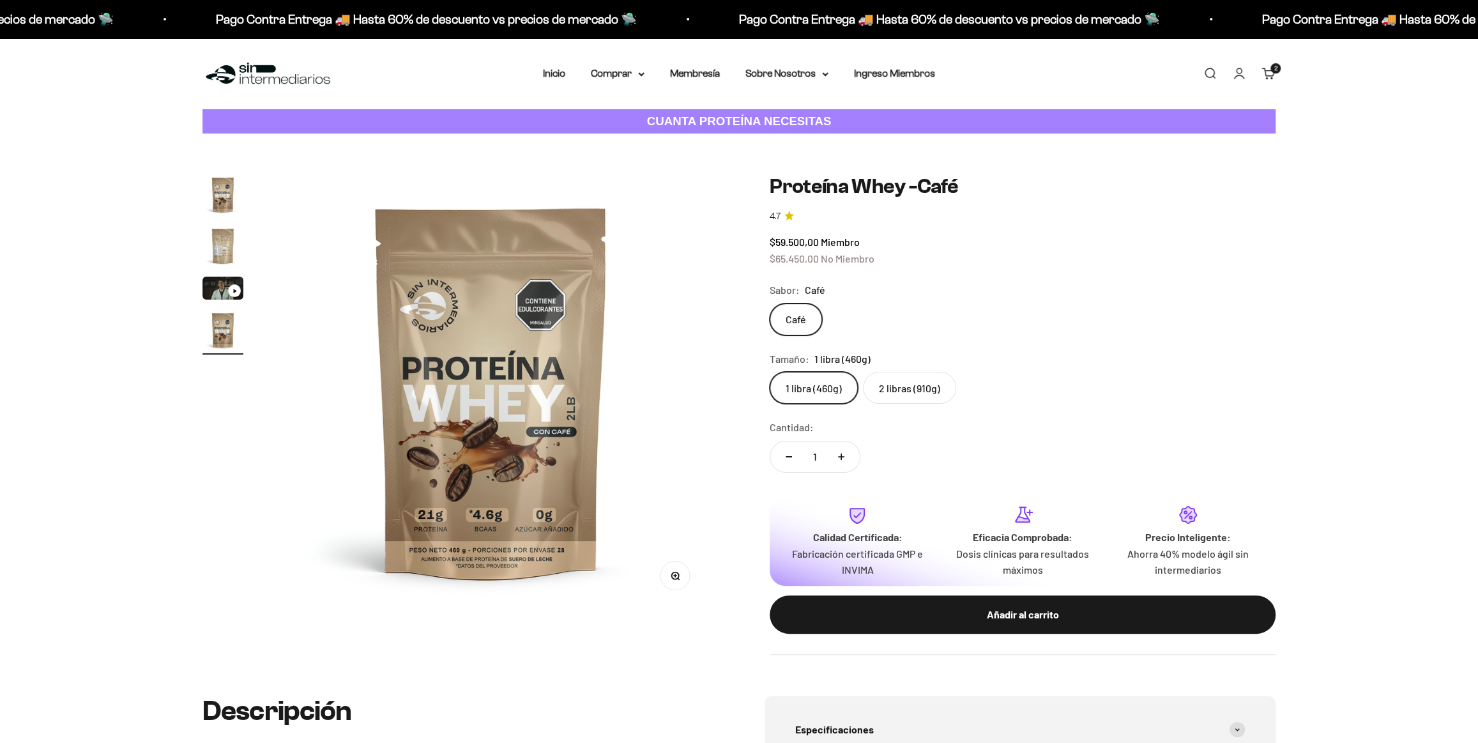
scroll to position [0, 1349]
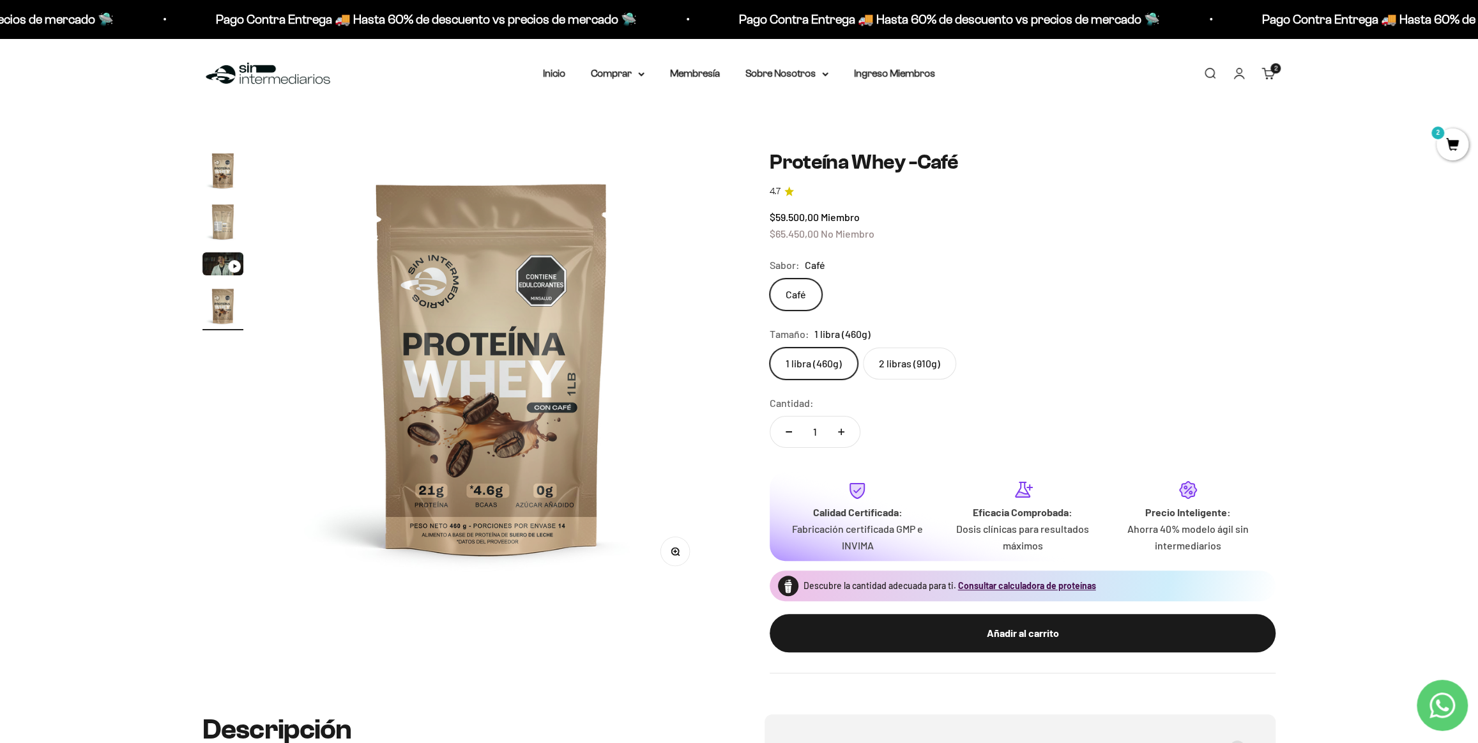
click at [914, 372] on label "2 libras (910g)" at bounding box center [909, 364] width 93 height 32
click at [770, 348] on input "2 libras (910g)" at bounding box center [769, 347] width 1 height 1
click at [1053, 640] on div "Añadir al carrito" at bounding box center [1022, 633] width 455 height 17
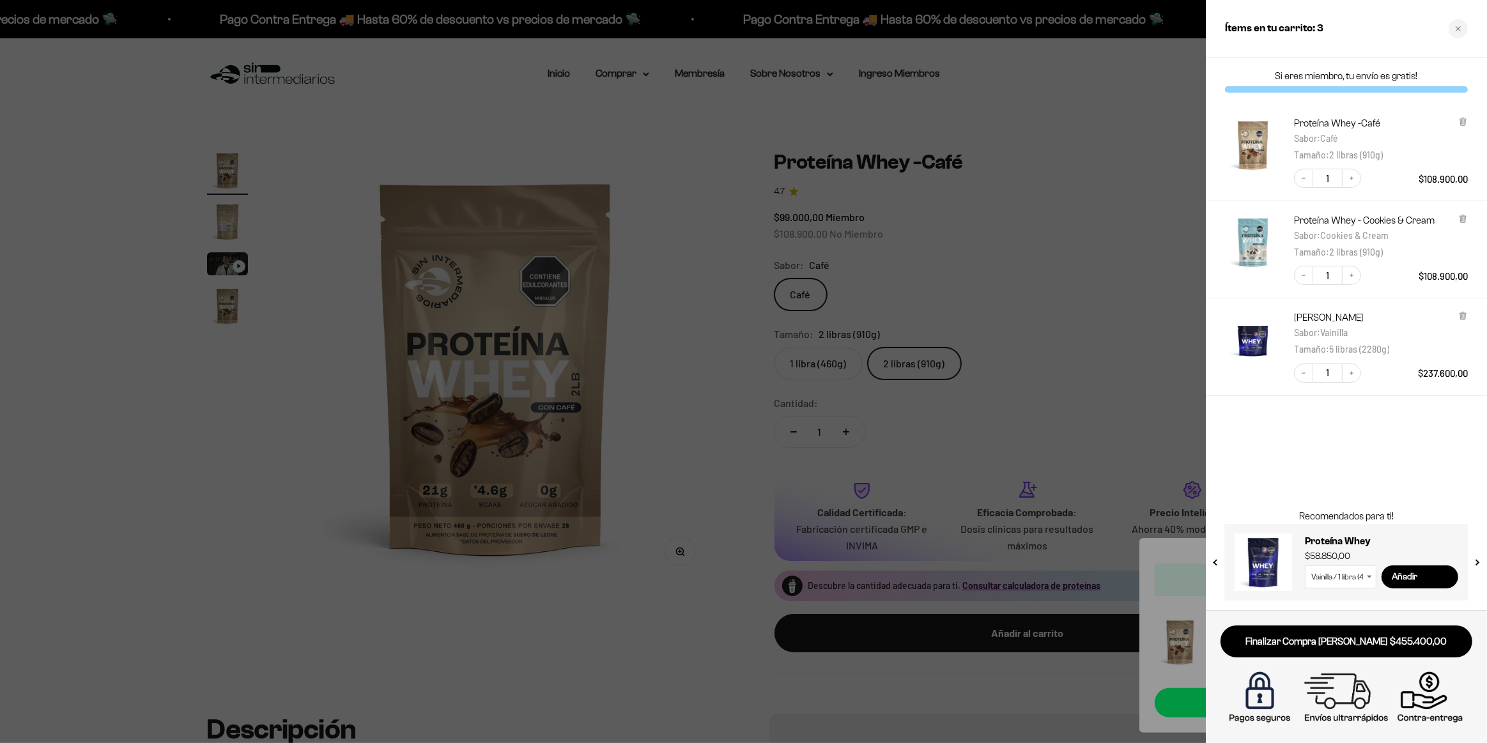
click at [1161, 377] on div at bounding box center [743, 371] width 1487 height 743
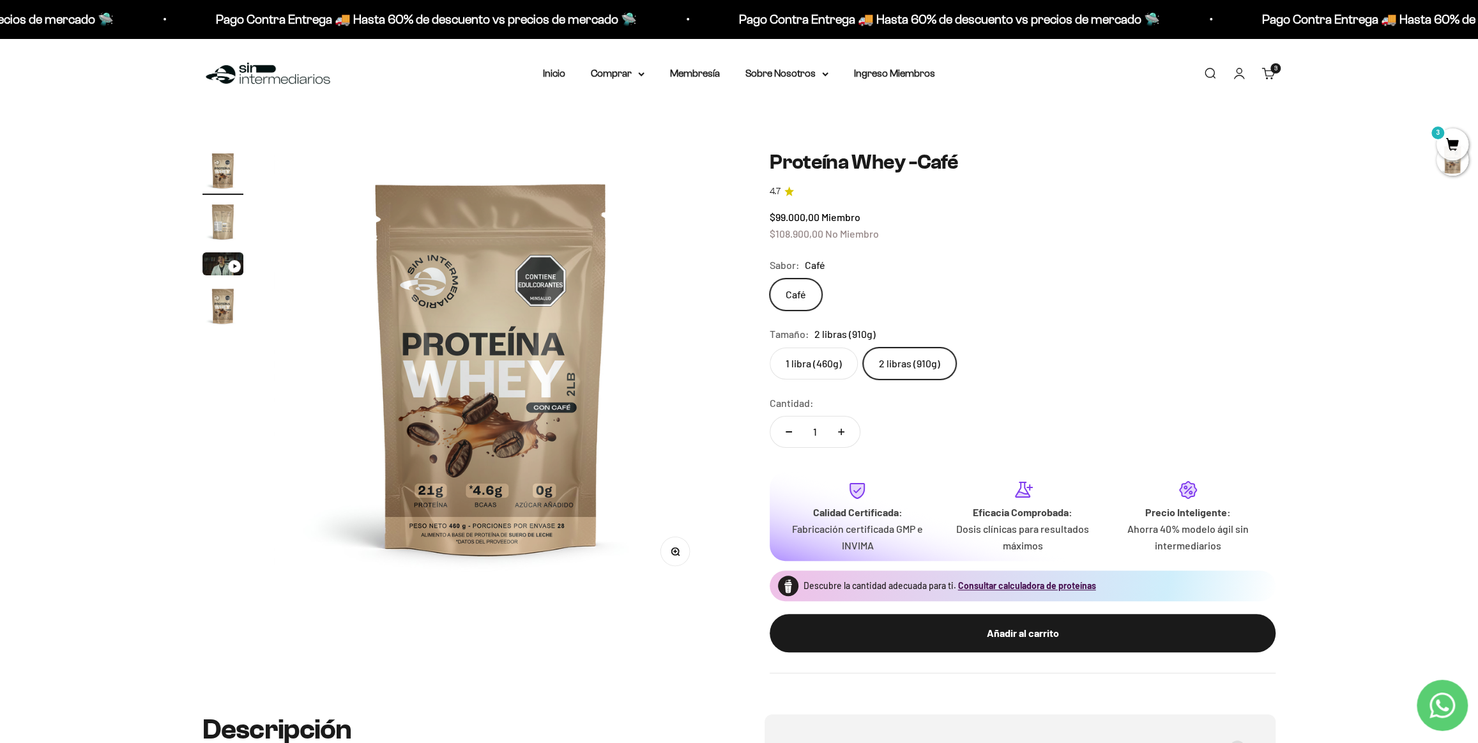
click at [1271, 75] on link "Carrito 3" at bounding box center [1269, 73] width 14 height 14
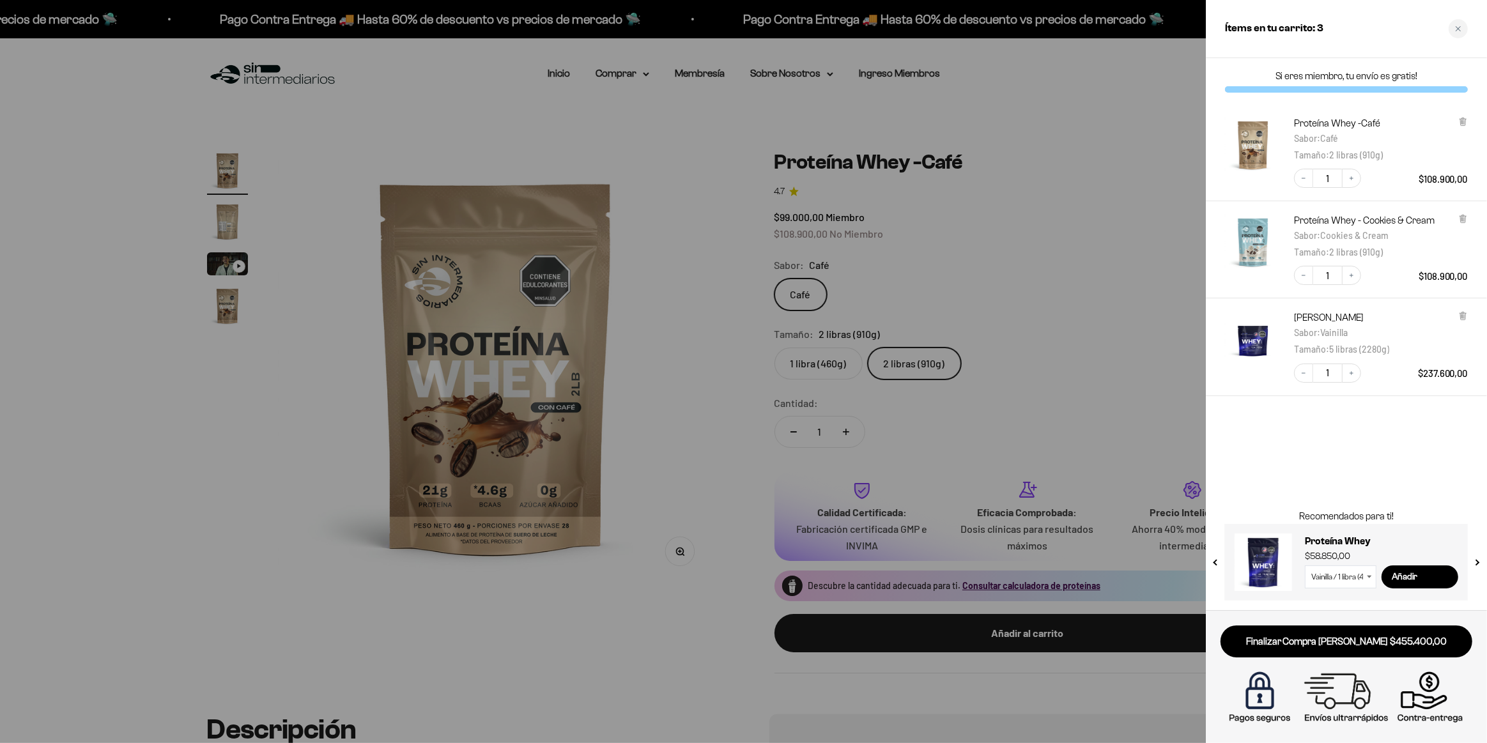
click at [1143, 383] on div at bounding box center [743, 371] width 1487 height 743
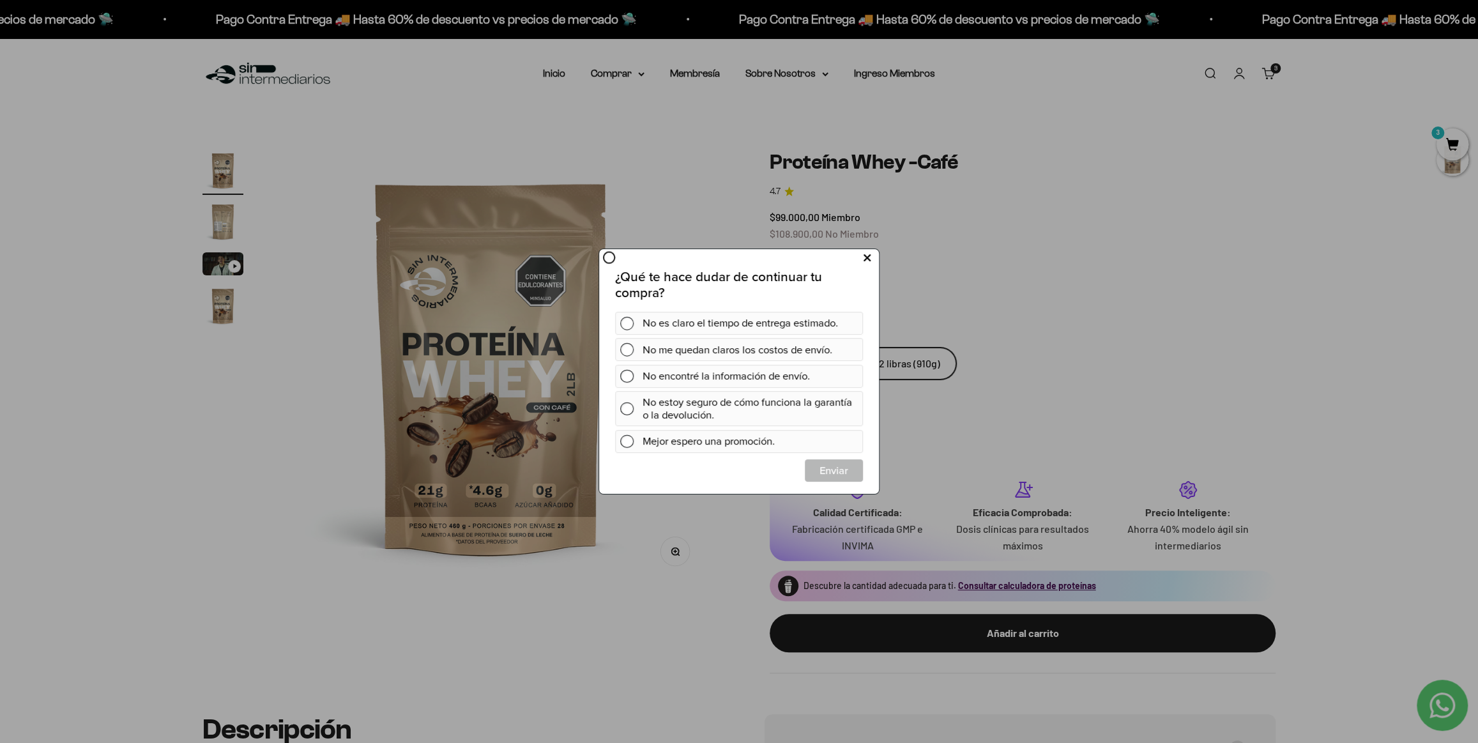
click at [866, 259] on icon at bounding box center [867, 257] width 7 height 17
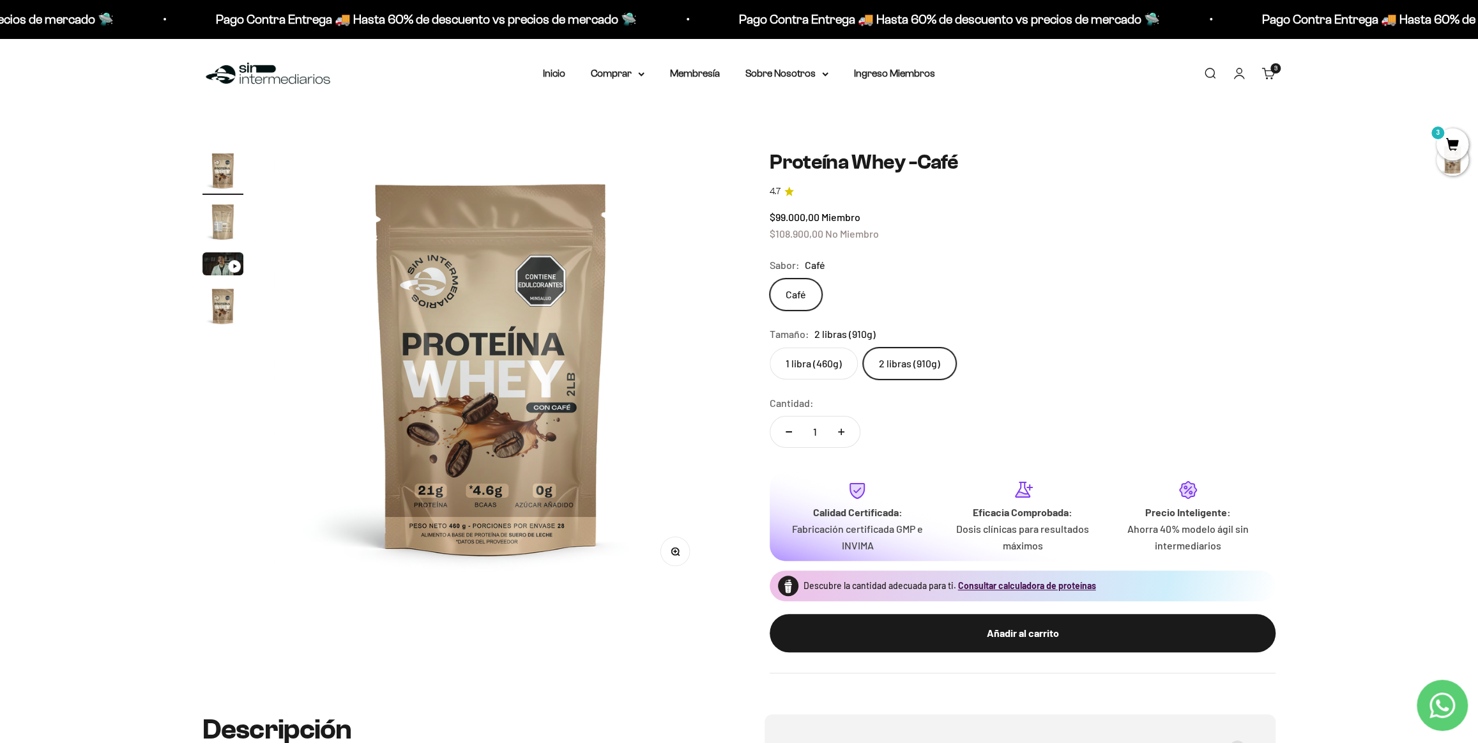
click at [1275, 75] on link "Carrito 3" at bounding box center [1269, 73] width 14 height 14
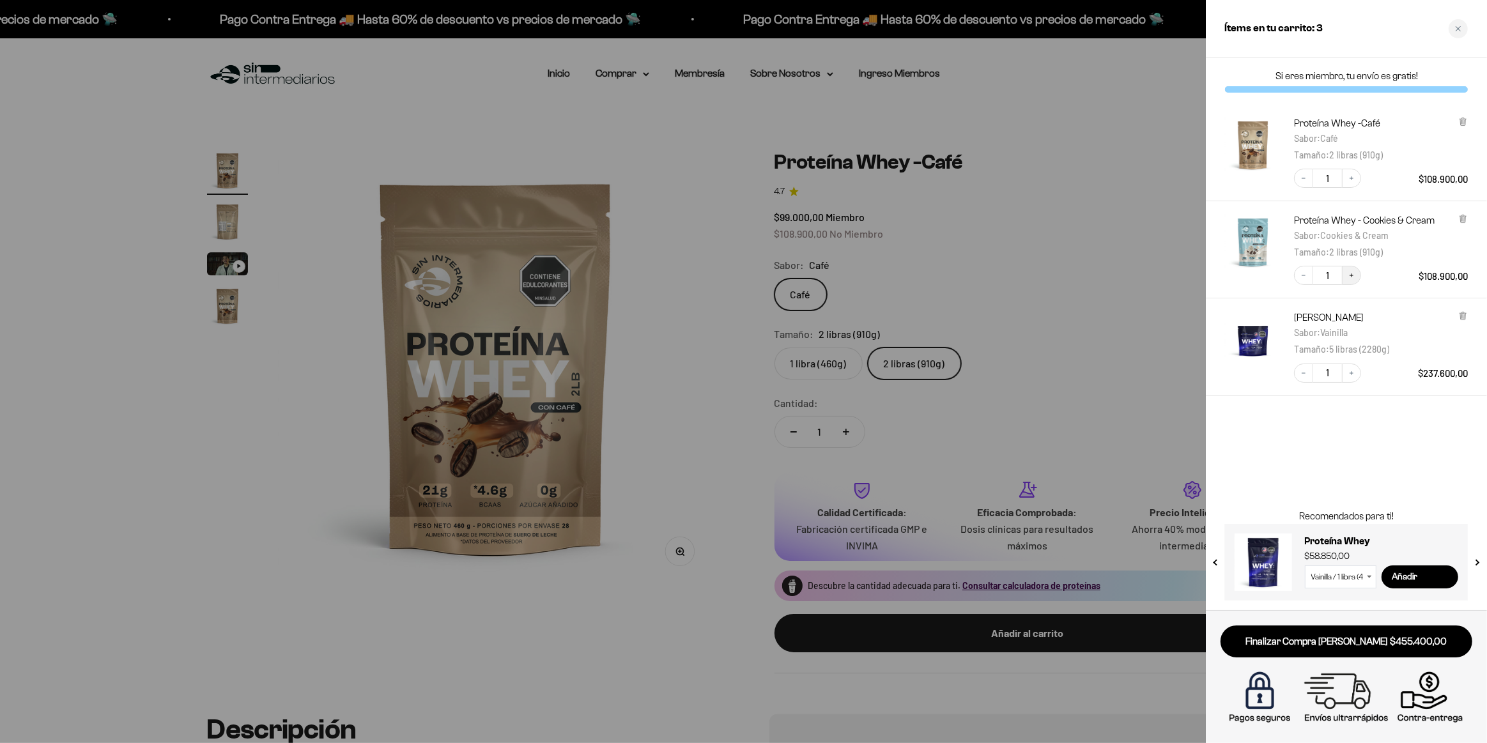
click at [1352, 275] on icon "Increase quantity" at bounding box center [1351, 276] width 8 height 8
click at [1323, 638] on link "Finalizar Compra [PERSON_NAME] $564.300,00" at bounding box center [1346, 641] width 252 height 33
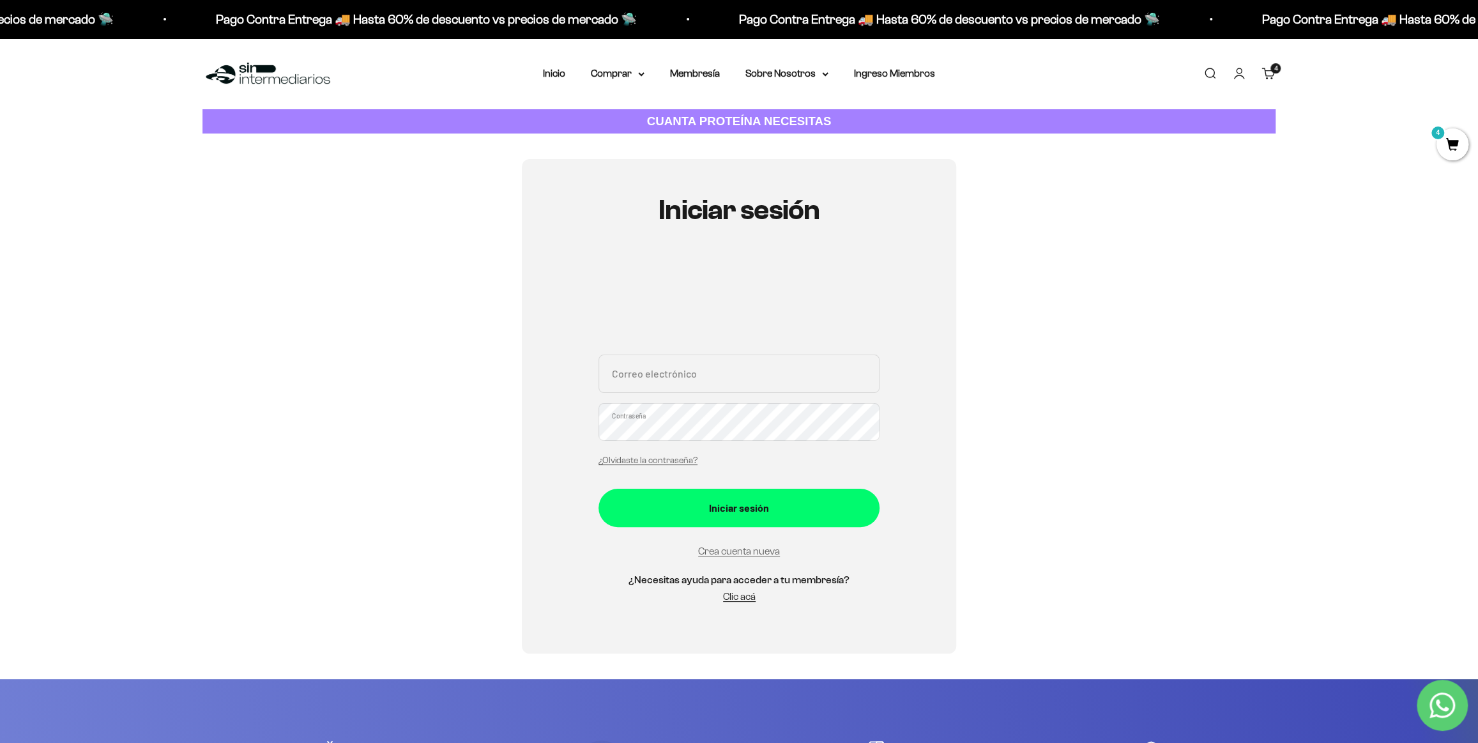
click at [691, 365] on input "Correo electrónico" at bounding box center [739, 374] width 281 height 38
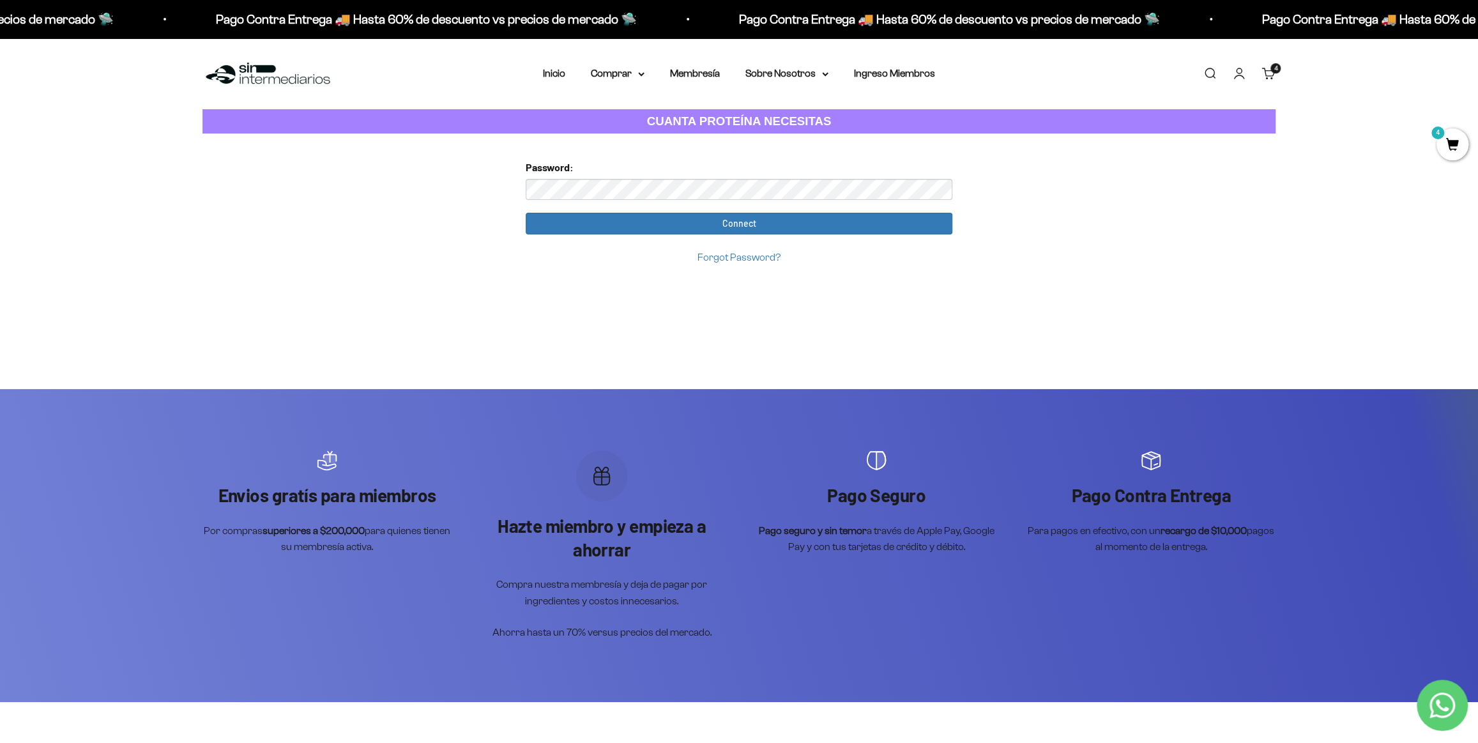
click at [526, 213] on input "Connect" at bounding box center [739, 224] width 427 height 22
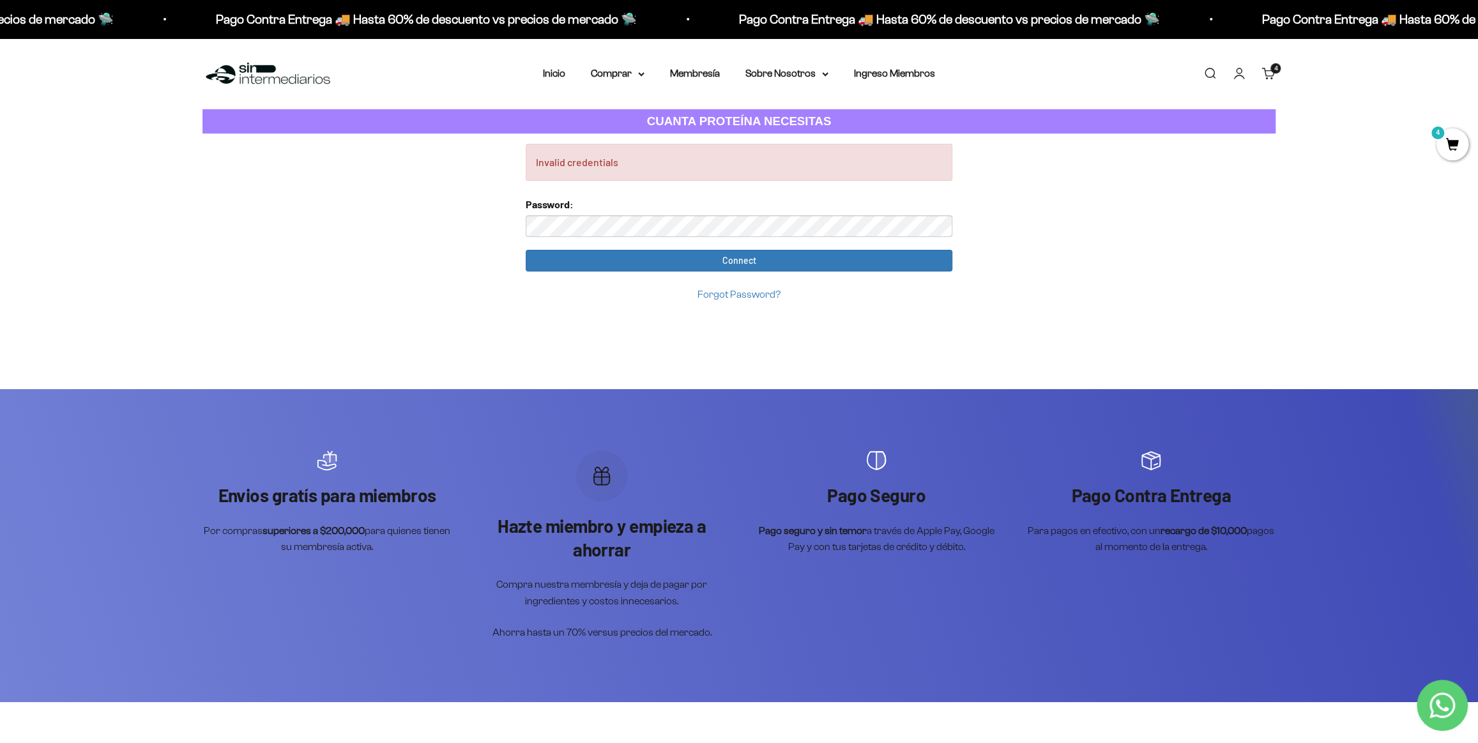
click at [1269, 76] on link "Carrito 4 artículos 4" at bounding box center [1269, 73] width 14 height 14
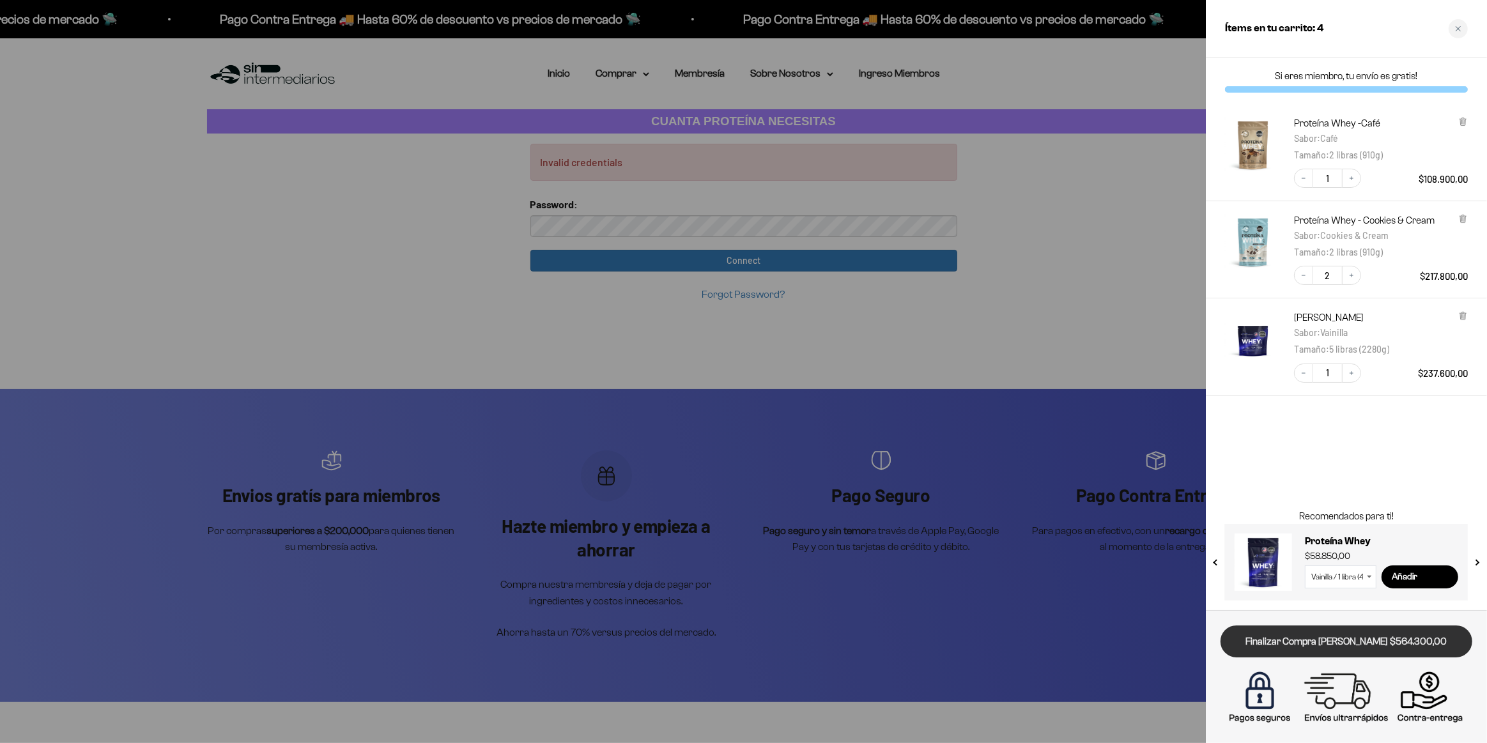
click at [1321, 638] on link "Finalizar Compra [PERSON_NAME] $564.300,00" at bounding box center [1346, 641] width 252 height 33
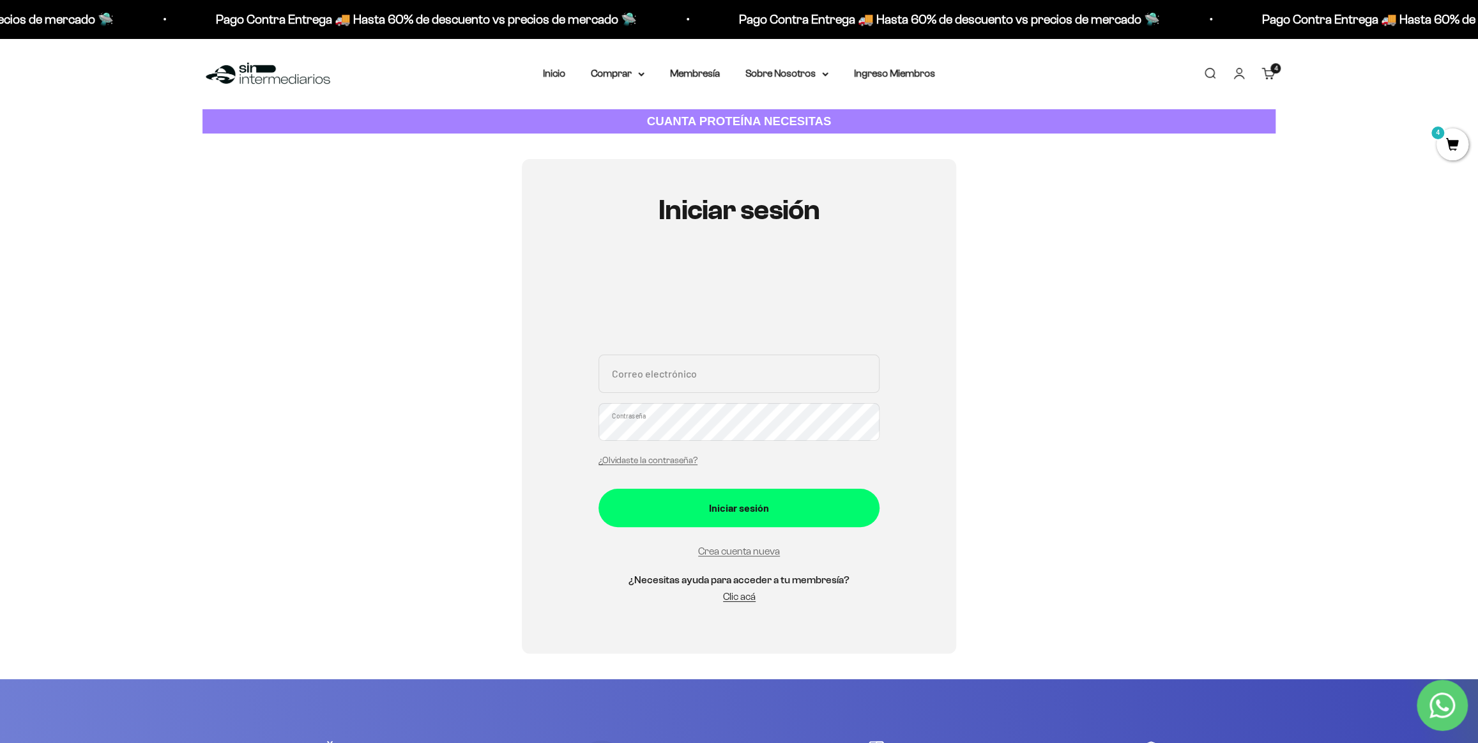
click at [811, 371] on input "Correo electrónico" at bounding box center [739, 374] width 281 height 38
type input "sleonarango98@gmail.com"
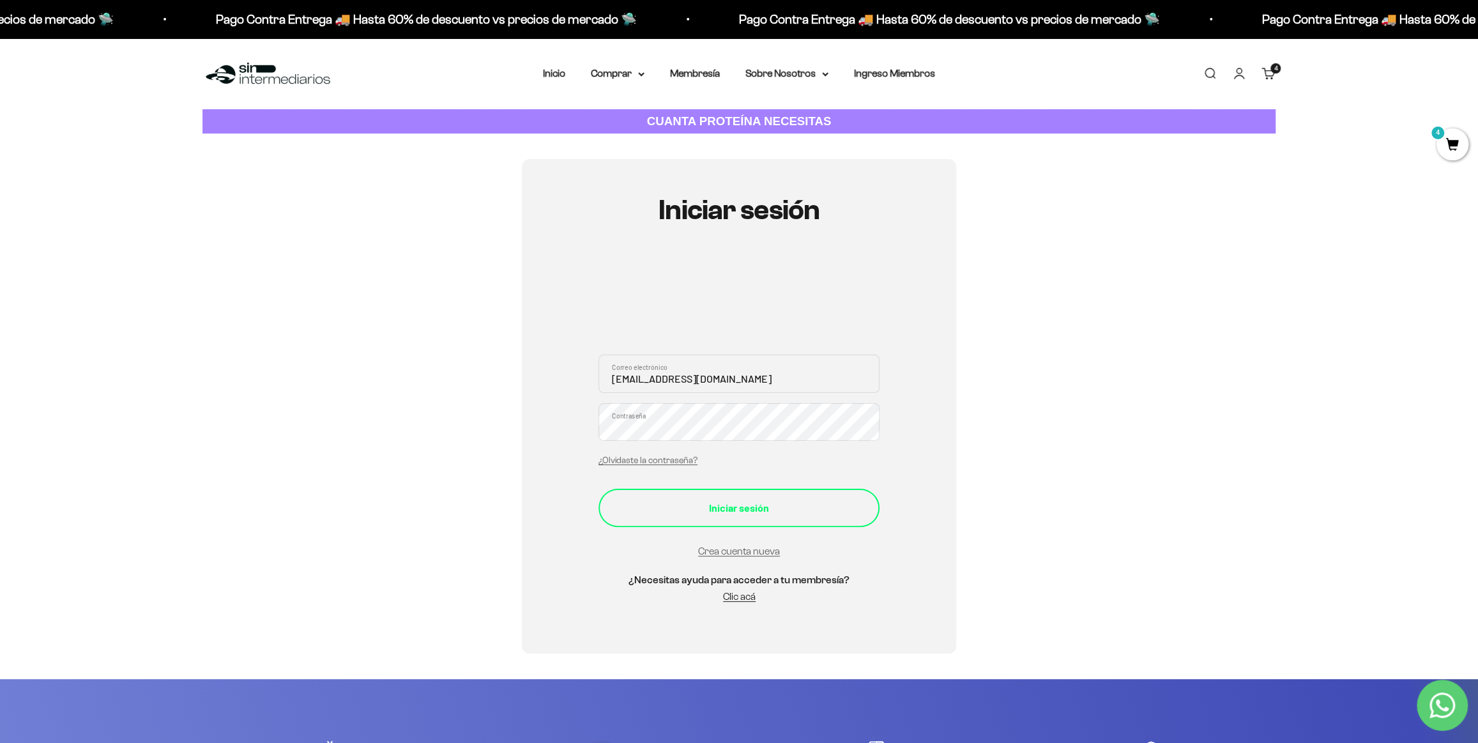
click at [742, 525] on button "Iniciar sesión" at bounding box center [739, 508] width 281 height 38
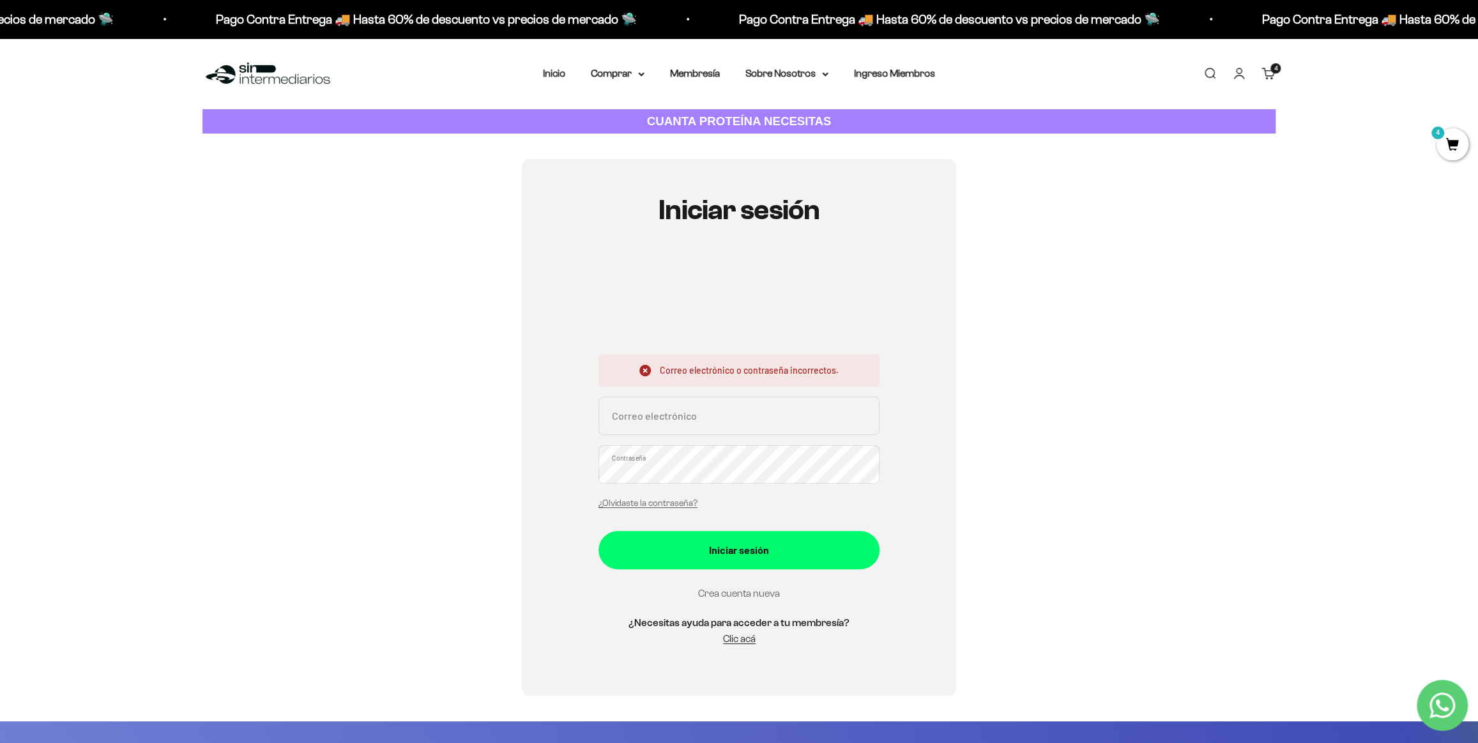
click at [745, 590] on link "Crea cuenta nueva" at bounding box center [739, 593] width 82 height 11
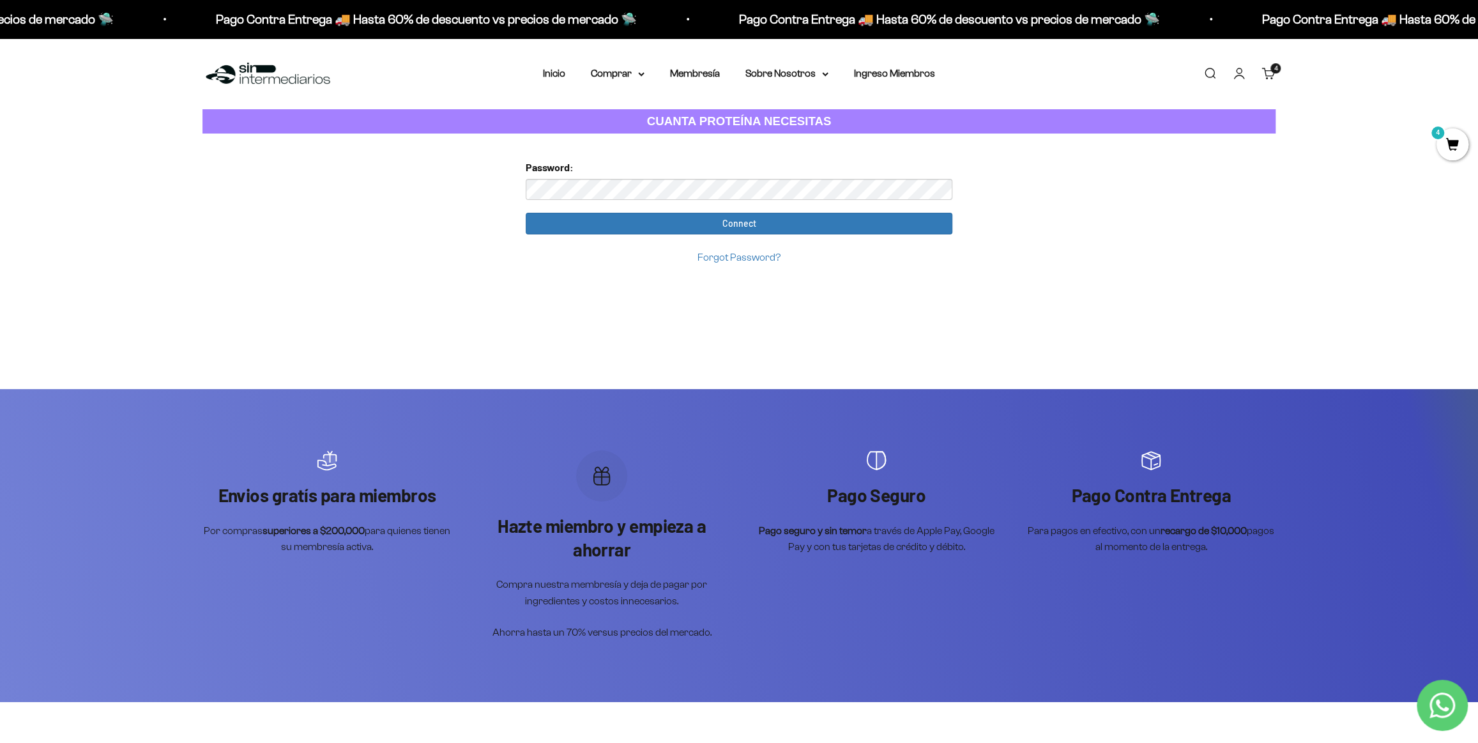
click at [526, 213] on input "Connect" at bounding box center [739, 224] width 427 height 22
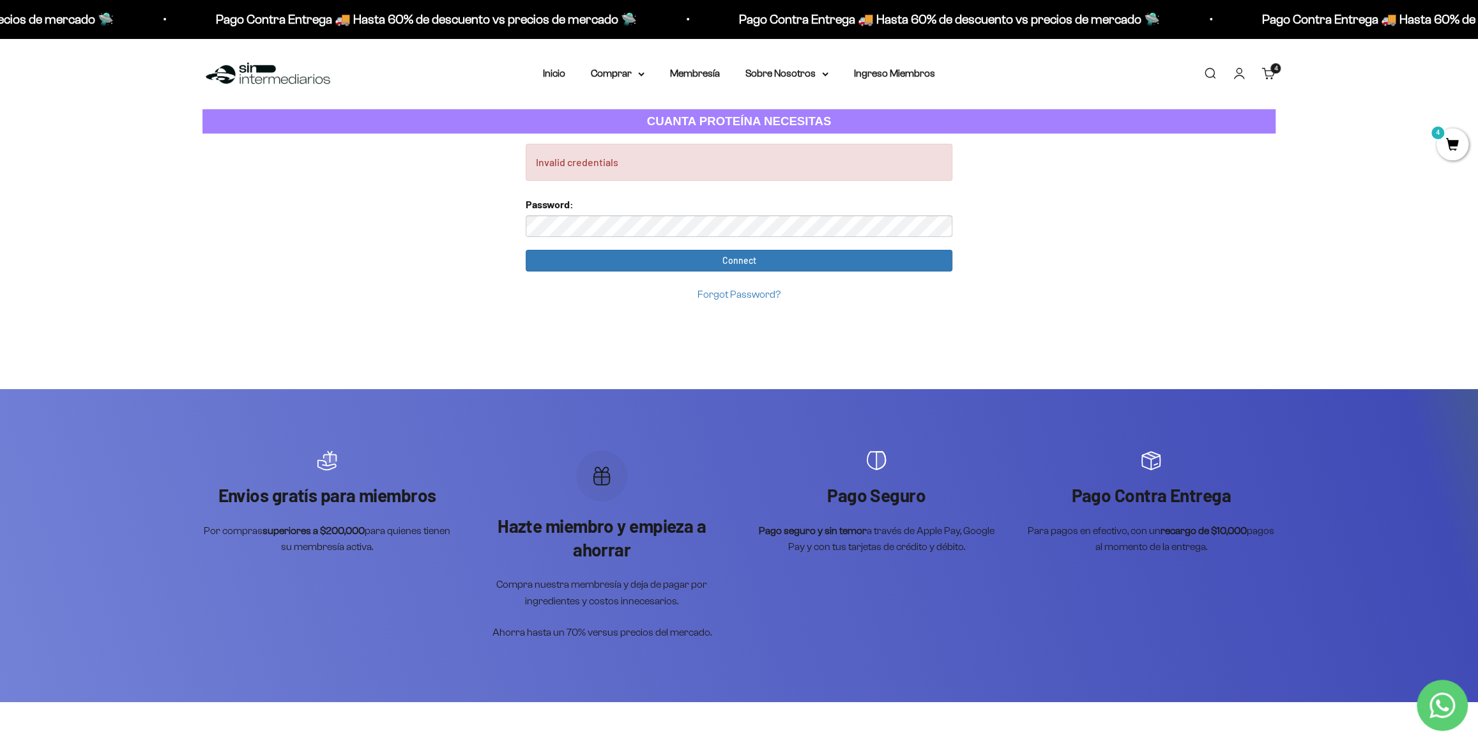
click at [749, 295] on link "Forgot Password?" at bounding box center [739, 294] width 83 height 11
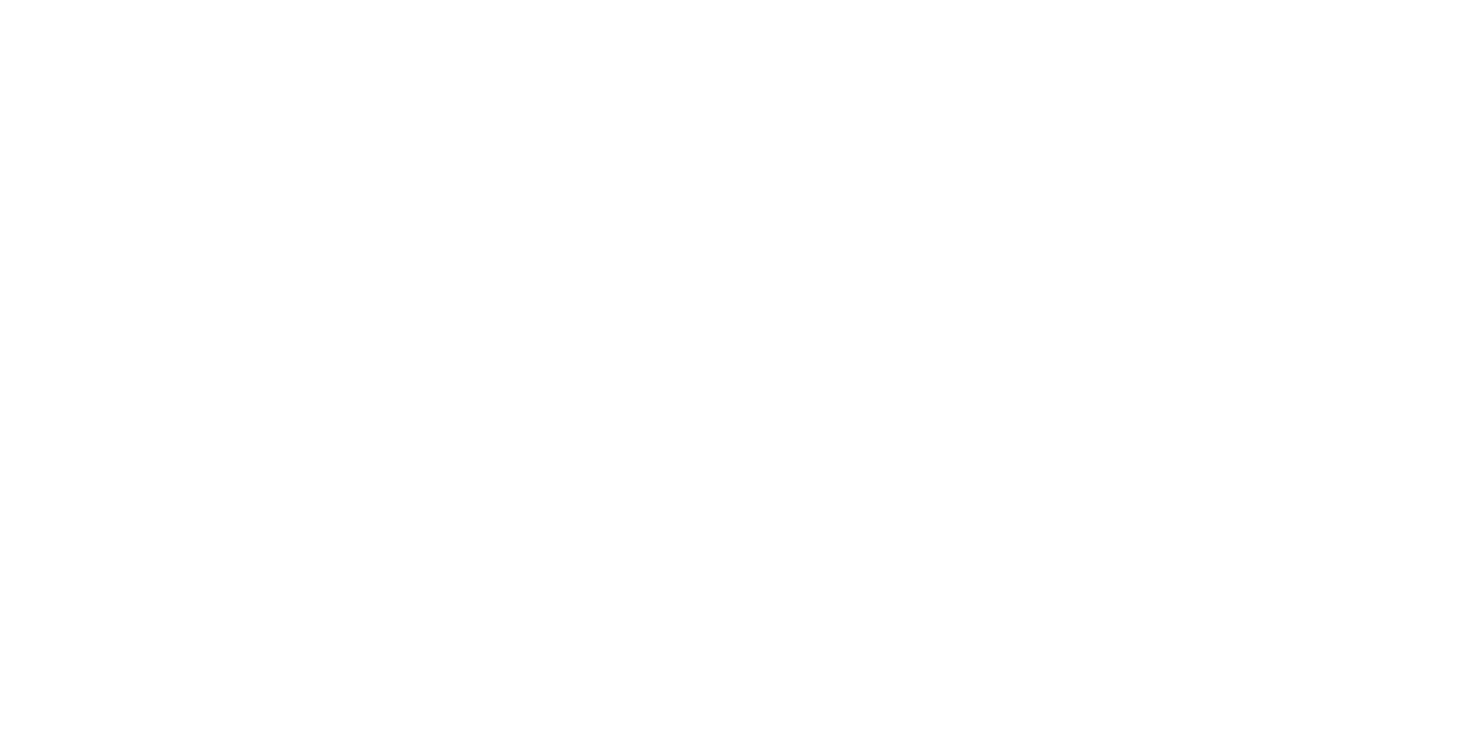
scroll to position [144, 0]
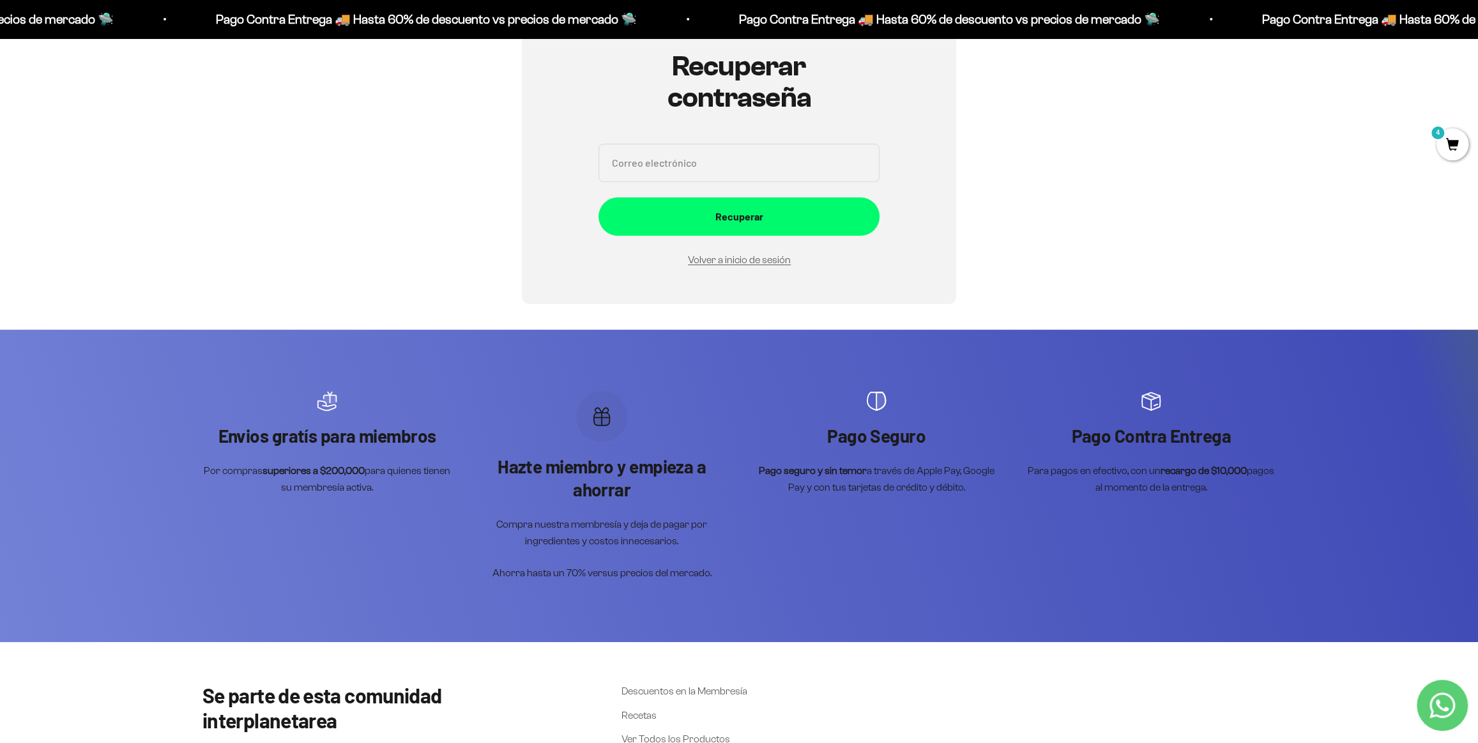
click at [730, 165] on input "Correo electrónico" at bounding box center [739, 163] width 281 height 38
type input "sleonarango98@gmail.com"
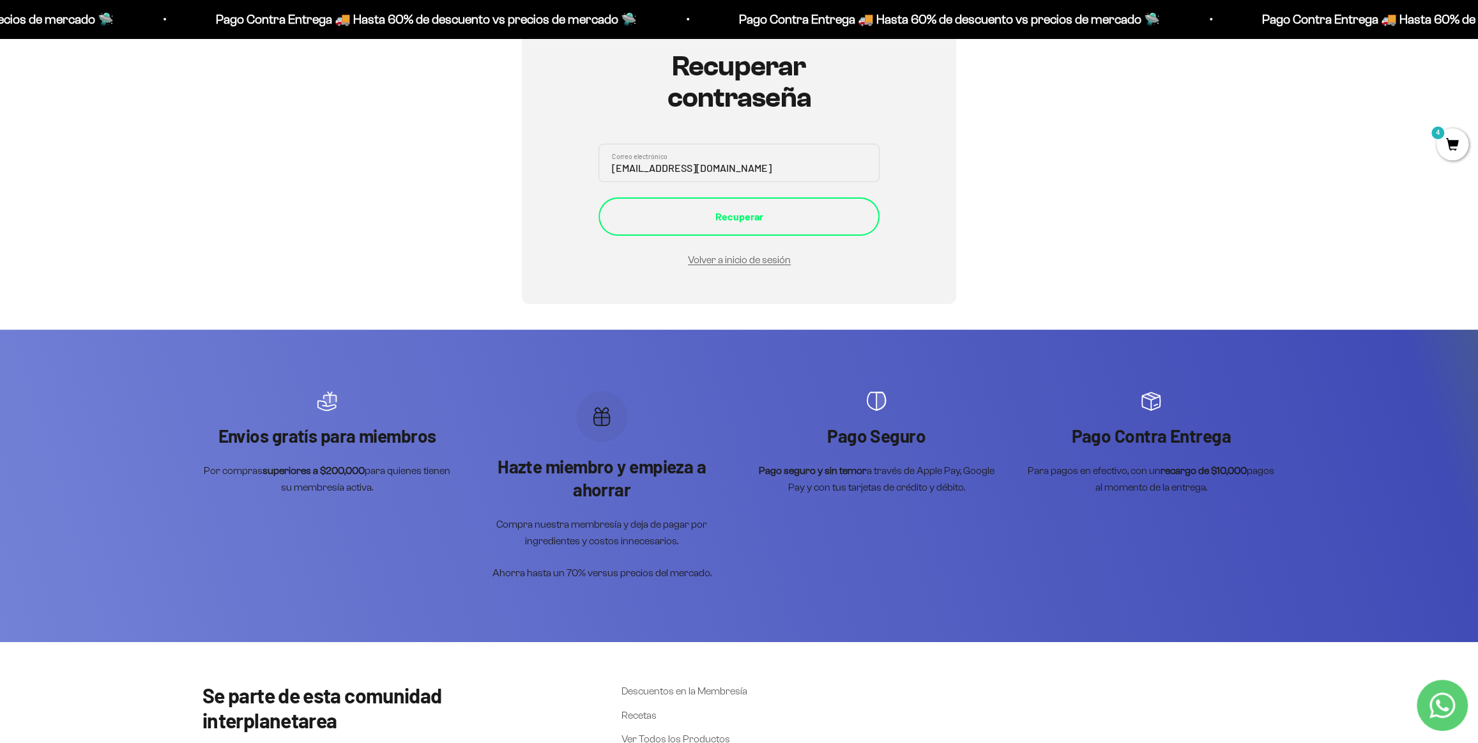
click at [663, 215] on div "Recuperar" at bounding box center [739, 216] width 230 height 17
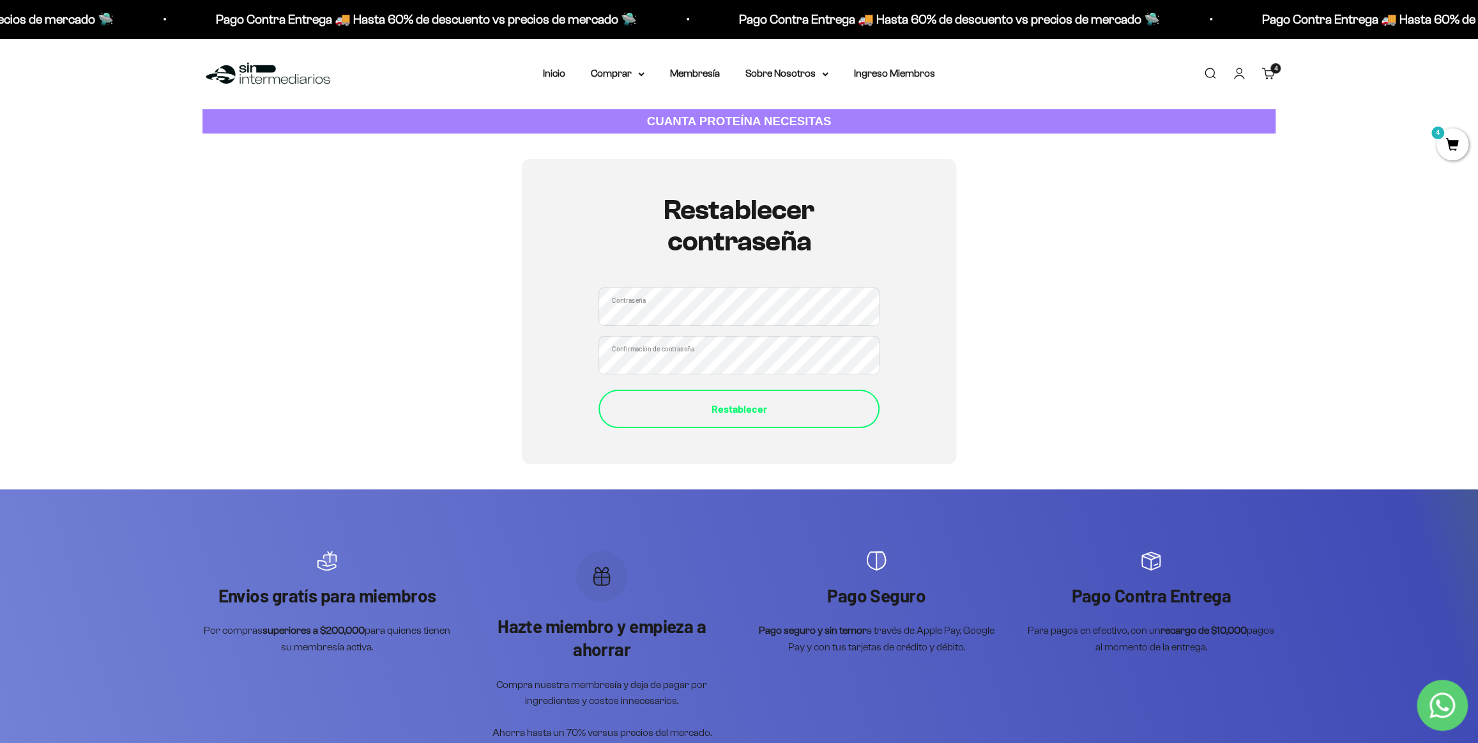
click at [776, 417] on button "Restablecer" at bounding box center [739, 409] width 281 height 38
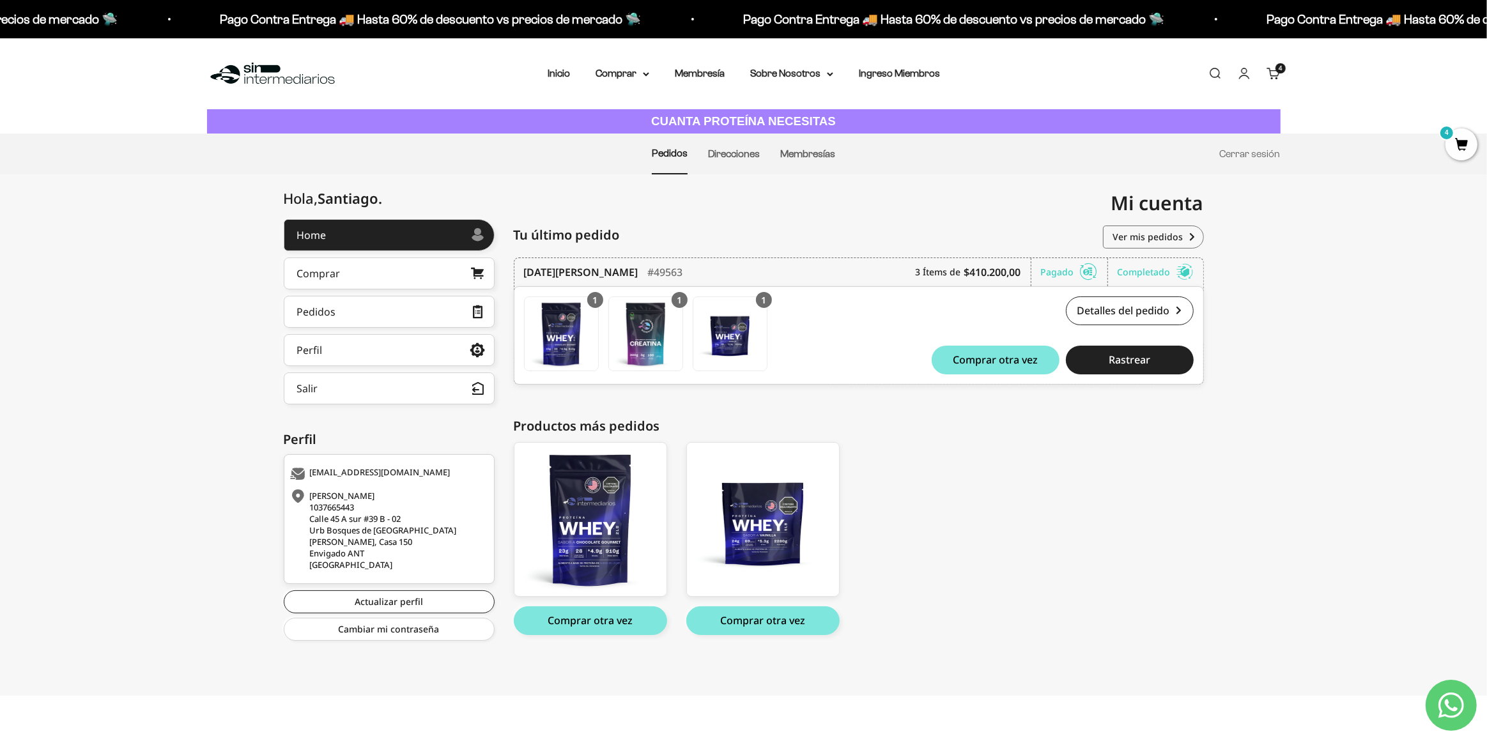
click at [1275, 71] on div "4 artículos 4" at bounding box center [1280, 68] width 10 height 10
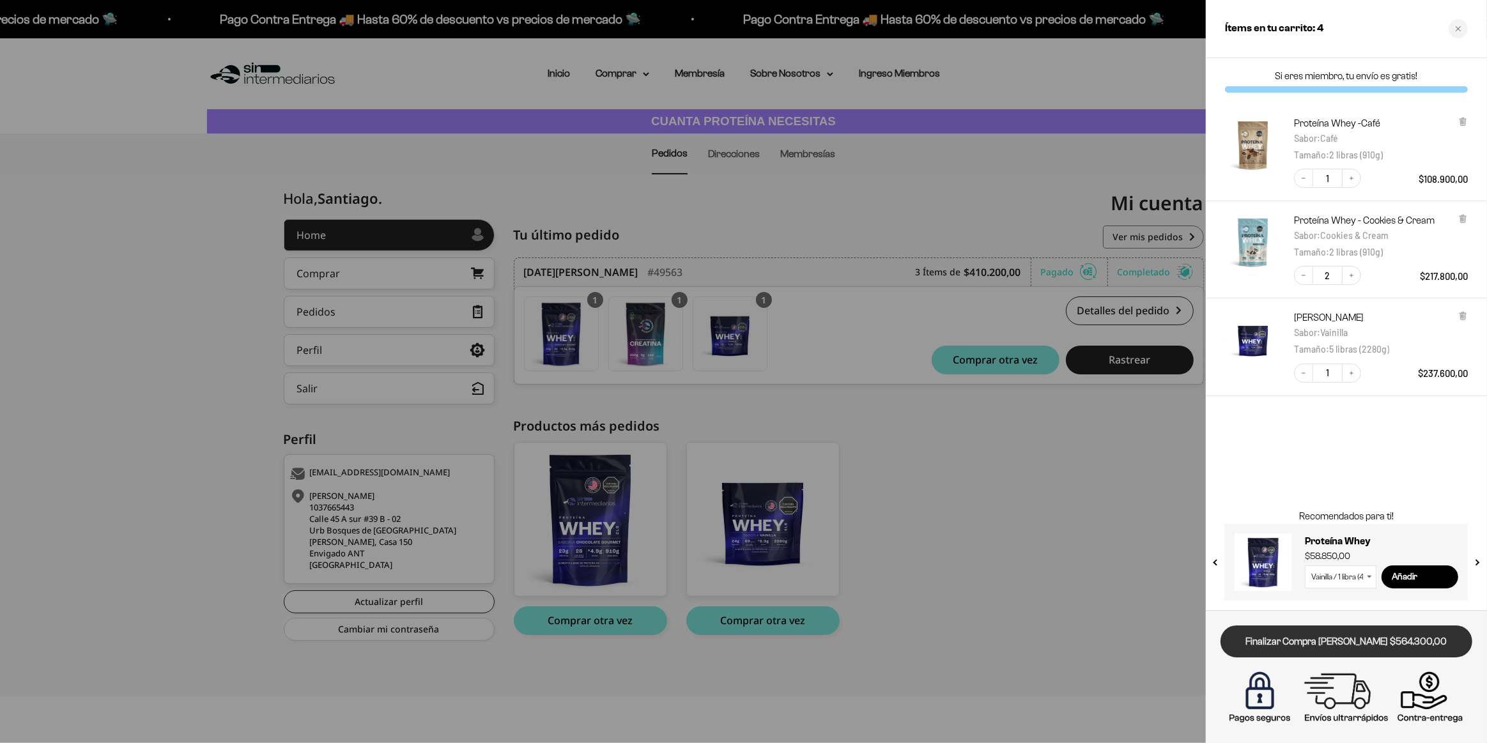
click at [1331, 646] on link "Finalizar Compra [PERSON_NAME] $564.300,00" at bounding box center [1346, 641] width 252 height 33
